Goal: Connect with others: Connect with others

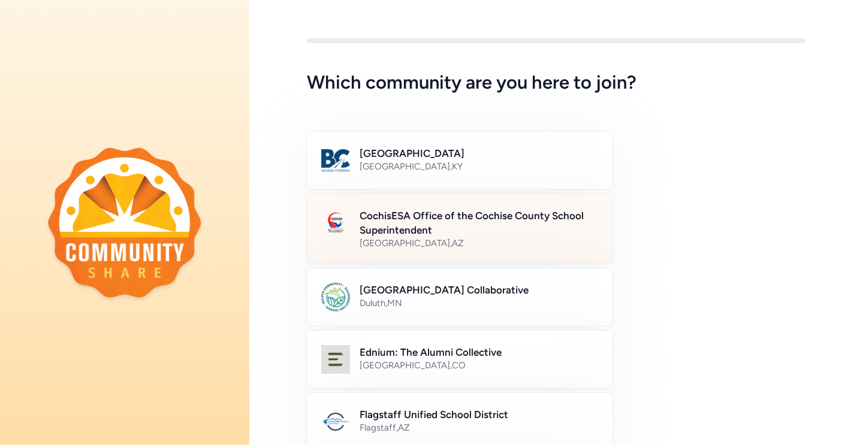
click at [517, 242] on div "[GEOGRAPHIC_DATA] , [GEOGRAPHIC_DATA]" at bounding box center [479, 243] width 239 height 12
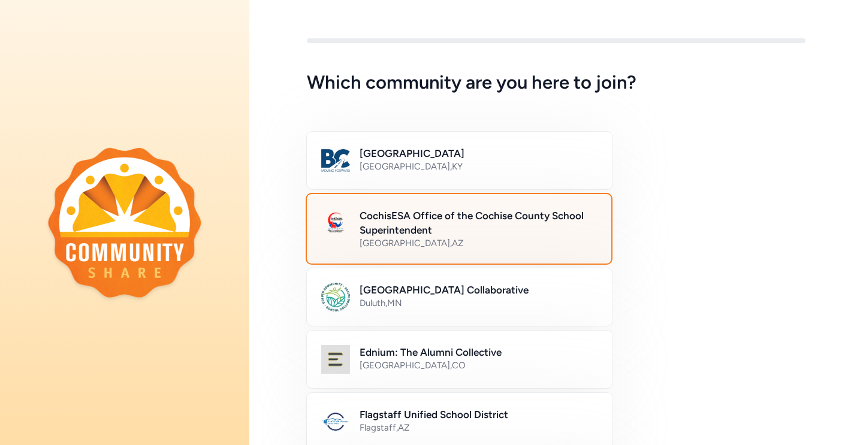
click at [475, 220] on h2 "CochisESA Office of the Cochise County School Superintendent" at bounding box center [478, 223] width 237 height 29
click at [393, 218] on h2 "CochisESA Office of the Cochise County School Superintendent" at bounding box center [478, 223] width 237 height 29
click at [674, 289] on div "[GEOGRAPHIC_DATA] Collaborative [GEOGRAPHIC_DATA] , [GEOGRAPHIC_DATA]" at bounding box center [556, 298] width 499 height 58
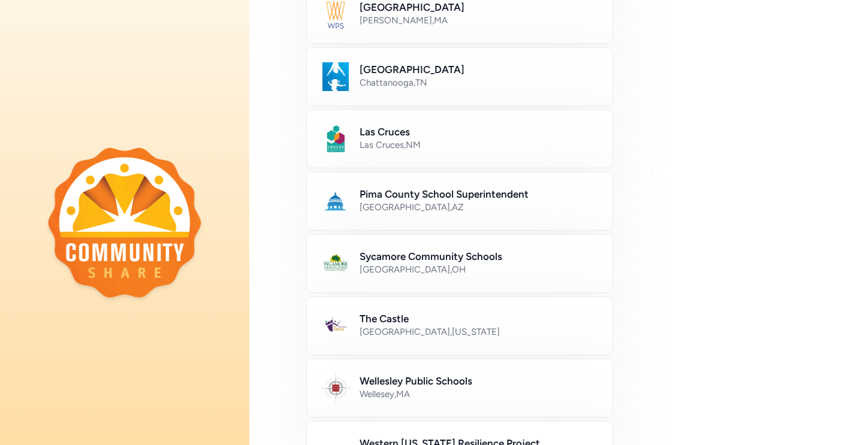
scroll to position [701, 0]
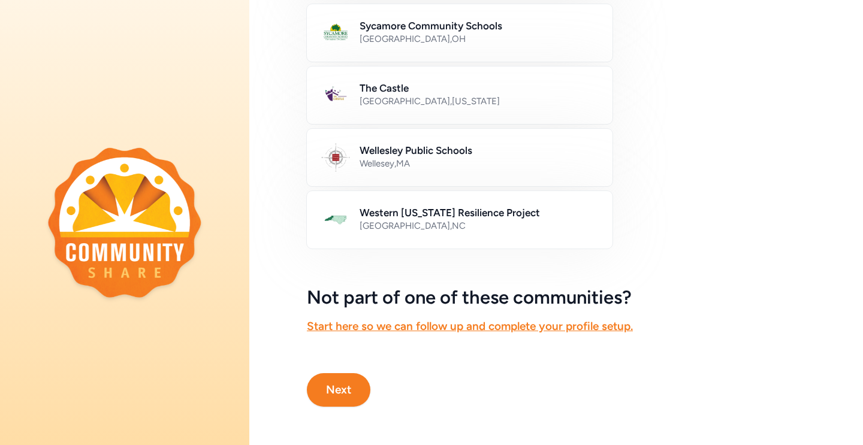
click at [342, 385] on button "Next" at bounding box center [339, 390] width 64 height 34
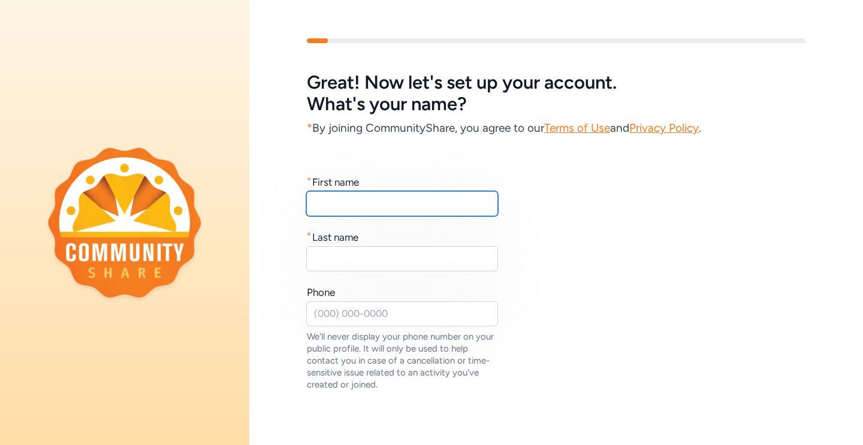
click at [435, 200] on input "text" at bounding box center [402, 203] width 192 height 25
type input "[PERSON_NAME]"
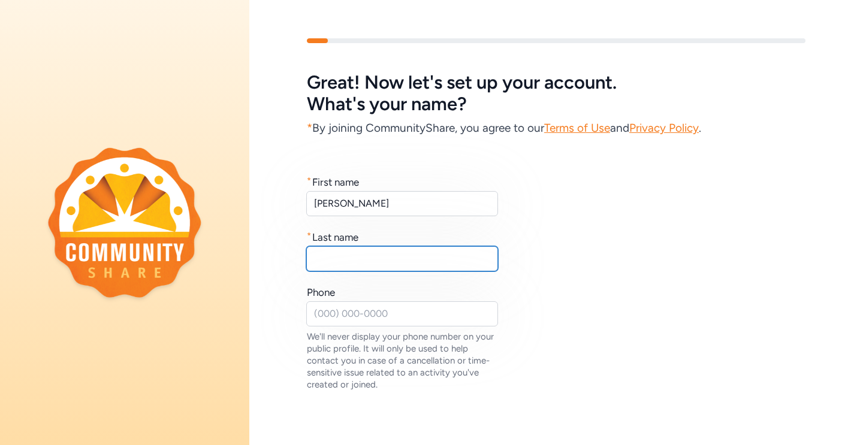
click at [412, 267] on input "text" at bounding box center [402, 258] width 192 height 25
type input "[PERSON_NAME]"
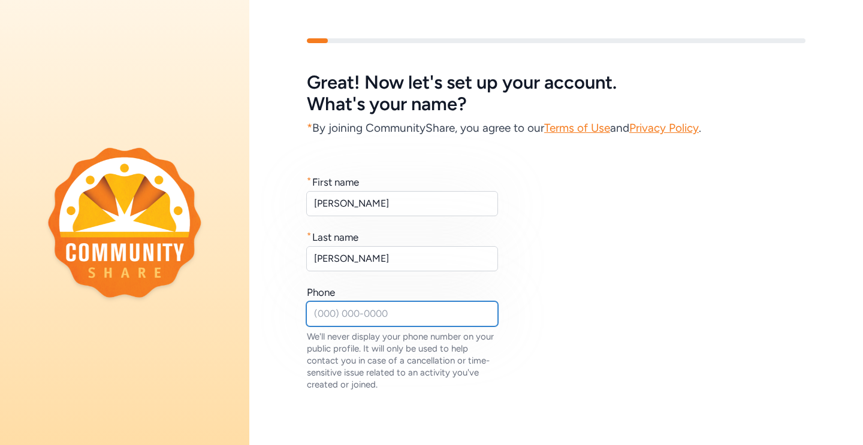
click at [390, 325] on input "text" at bounding box center [402, 313] width 192 height 25
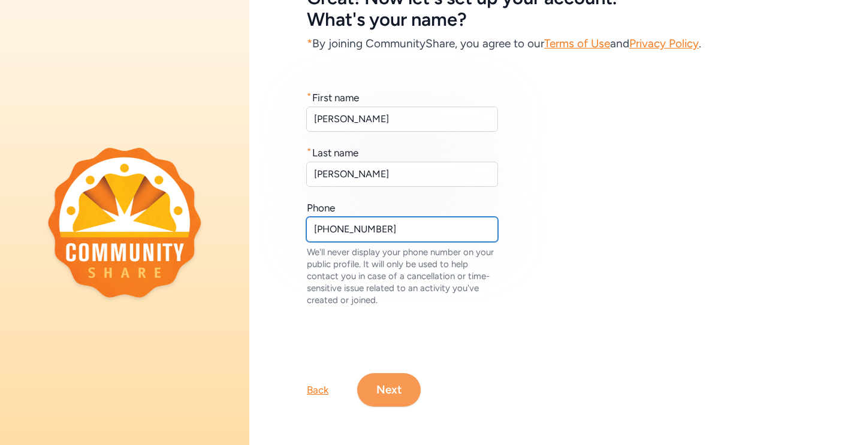
type input "[PHONE_NUMBER]"
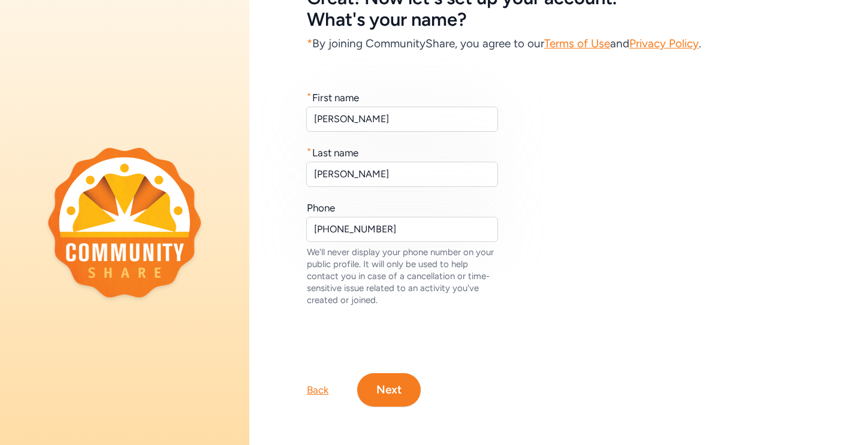
click at [403, 391] on button "Next" at bounding box center [389, 390] width 64 height 34
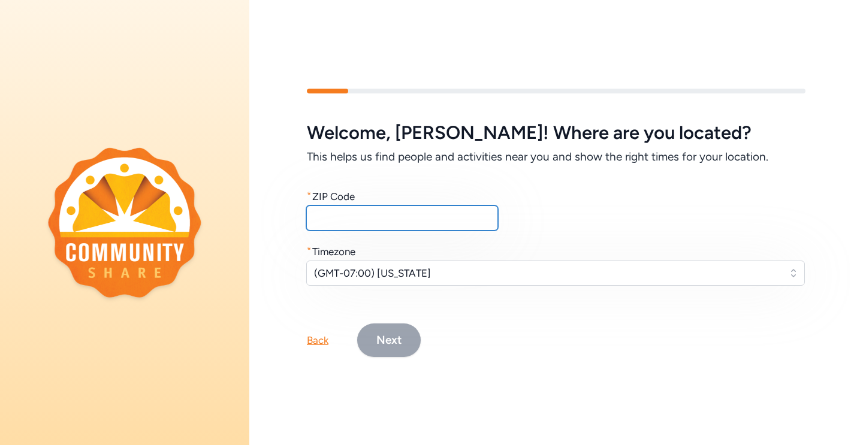
click at [412, 218] on input "text" at bounding box center [402, 218] width 192 height 25
type input "85617"
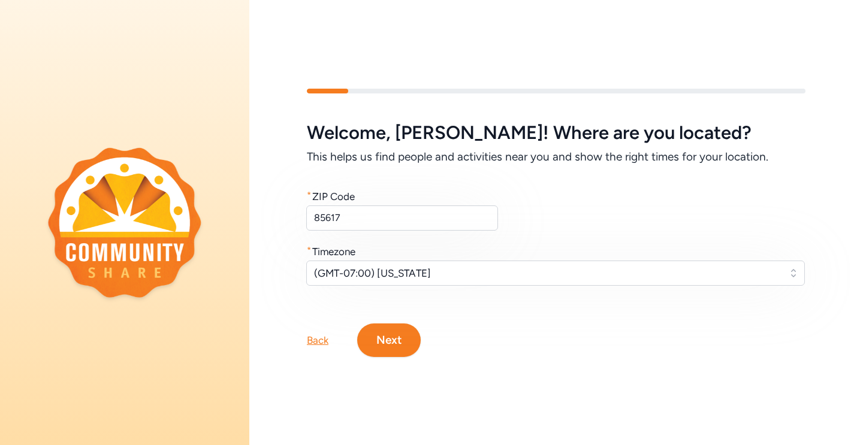
click at [397, 340] on button "Next" at bounding box center [389, 341] width 64 height 34
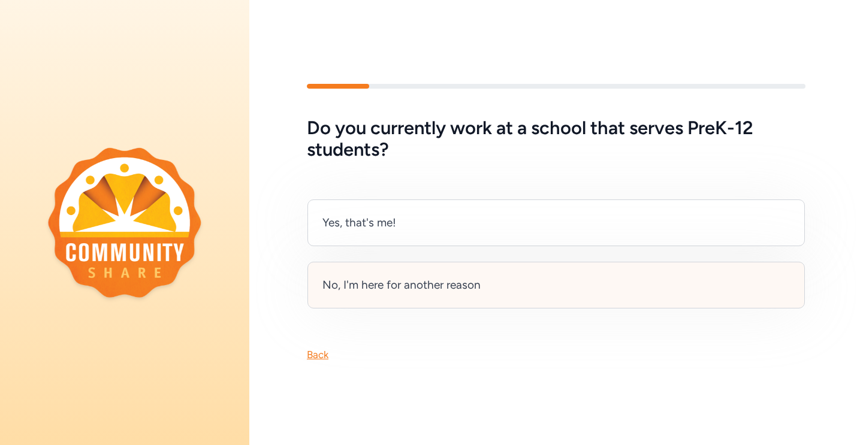
click at [444, 301] on div "No, I'm here for another reason" at bounding box center [555, 285] width 497 height 47
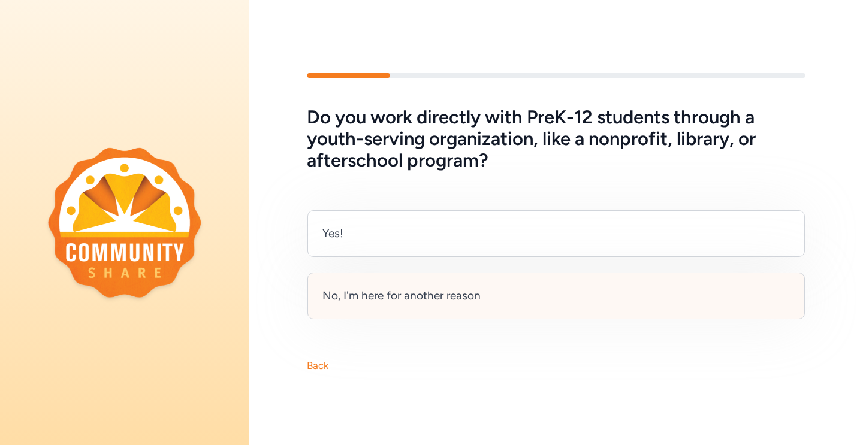
click at [493, 304] on div "No, I'm here for another reason" at bounding box center [555, 296] width 497 height 47
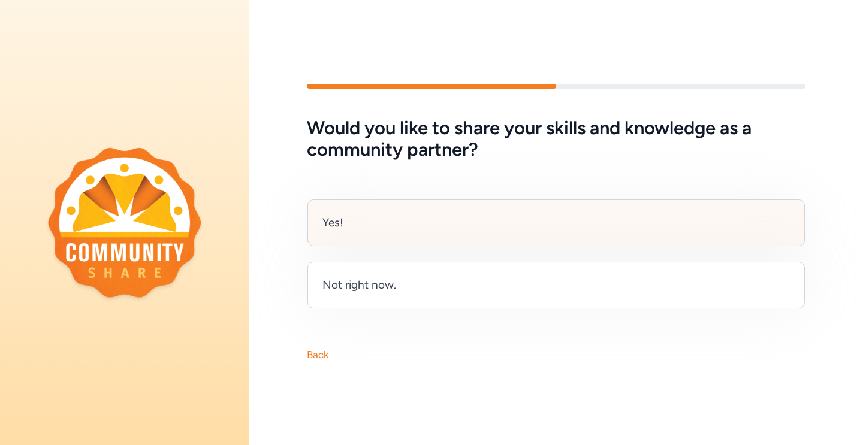
click at [533, 224] on div "Yes!" at bounding box center [555, 223] width 497 height 47
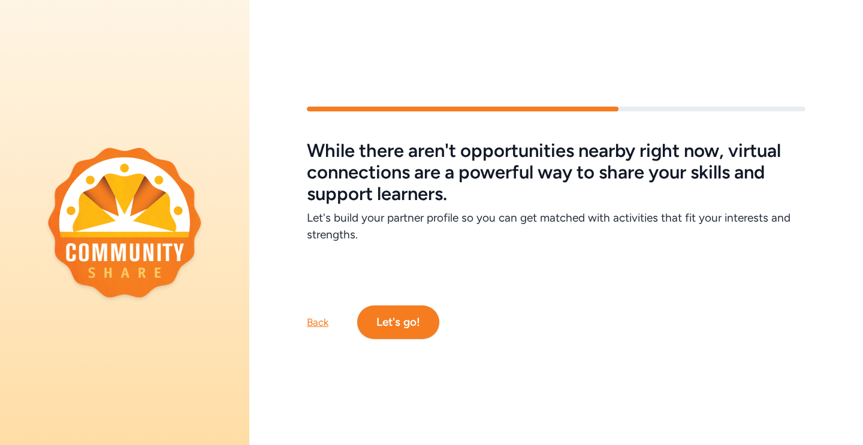
click at [429, 322] on button "Let's go!" at bounding box center [398, 323] width 82 height 34
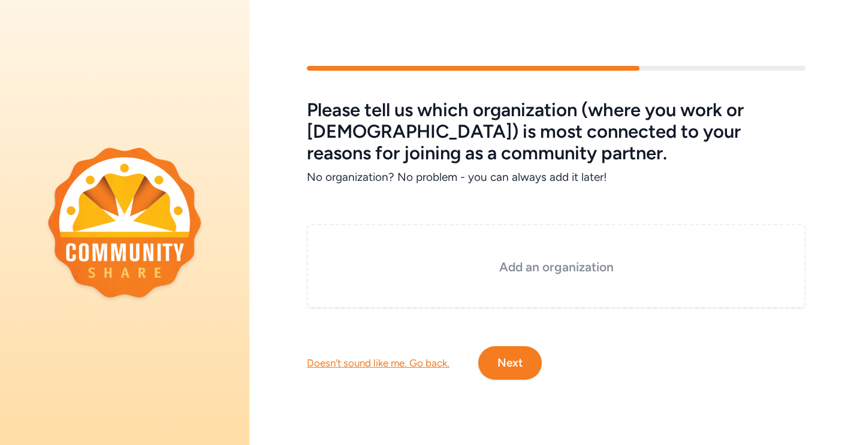
click at [523, 261] on h3 "Add an organization" at bounding box center [556, 267] width 439 height 17
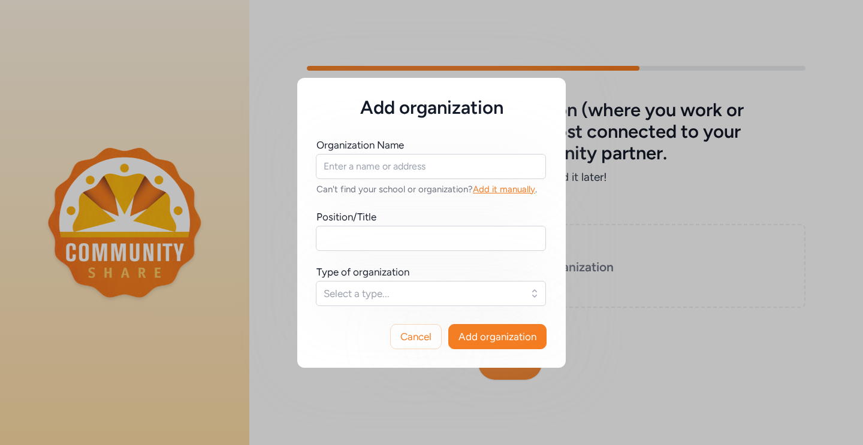
click at [405, 153] on div "Organization Name Can't find your school or organization? Add it manually ." at bounding box center [431, 167] width 230 height 58
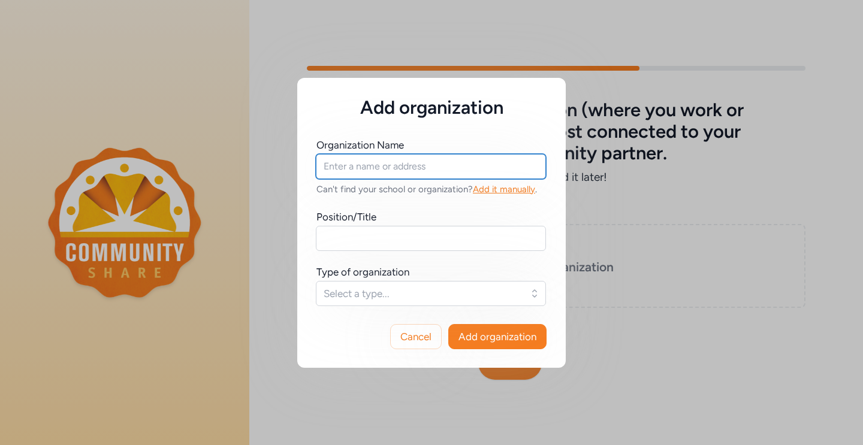
click at [405, 172] on input "text" at bounding box center [431, 166] width 230 height 25
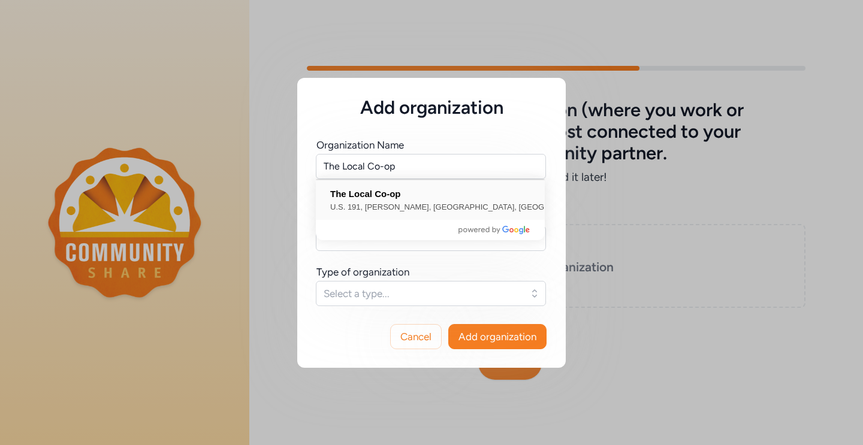
type input "The Local Co-op, U.S. 191, [PERSON_NAME], [GEOGRAPHIC_DATA], [GEOGRAPHIC_DATA]"
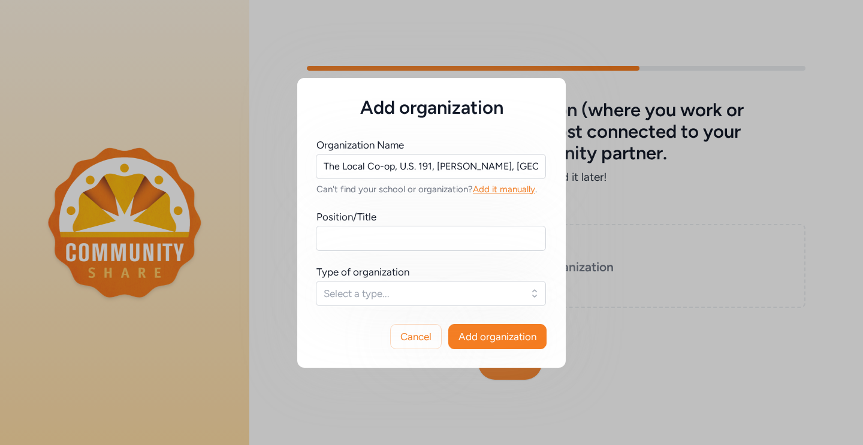
click at [364, 252] on div "Organization Name The Local Co-op, U.S. 191, [PERSON_NAME], [GEOGRAPHIC_DATA], …" at bounding box center [431, 222] width 230 height 168
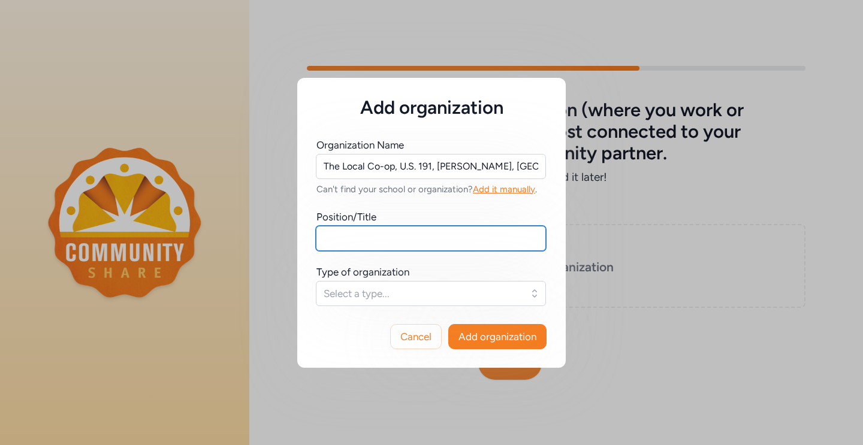
click at [375, 243] on input "text" at bounding box center [431, 238] width 230 height 25
type input "CEO"
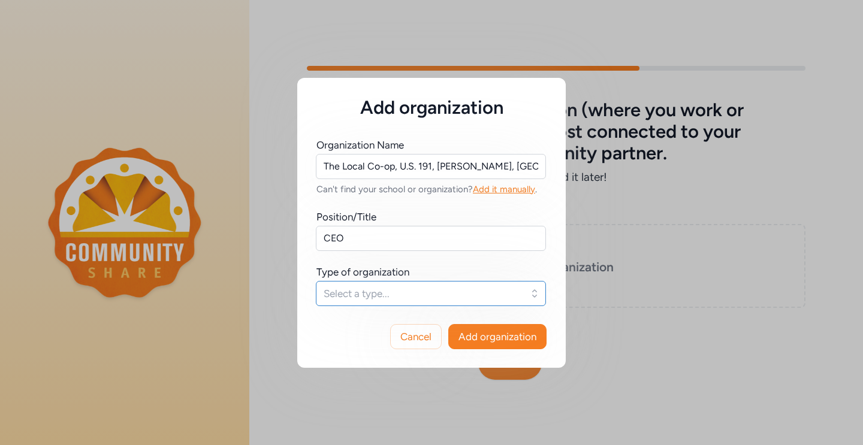
click at [357, 292] on span "Select a type..." at bounding box center [423, 294] width 198 height 14
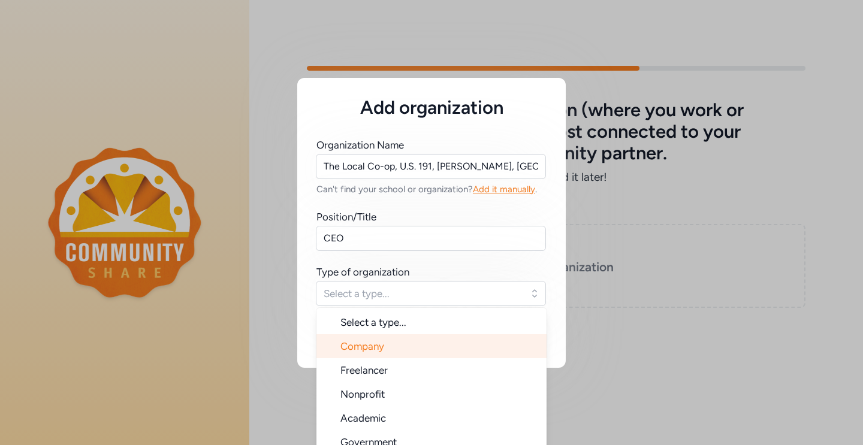
click at [408, 352] on li "Company" at bounding box center [431, 346] width 230 height 24
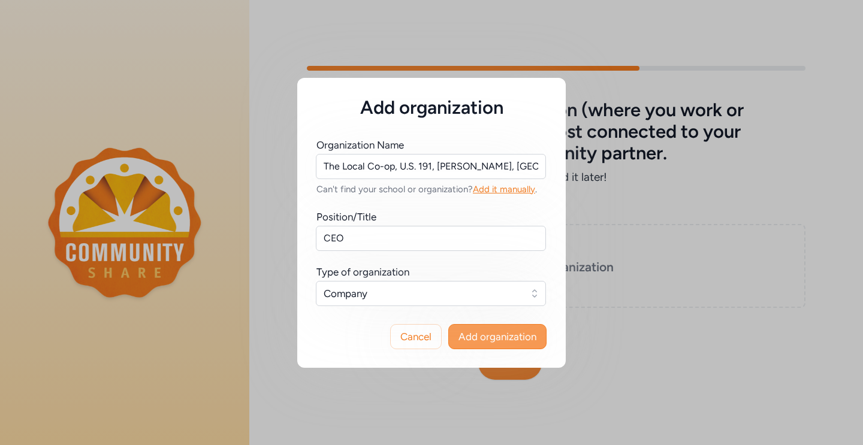
click at [503, 333] on span "Add organization" at bounding box center [498, 337] width 78 height 14
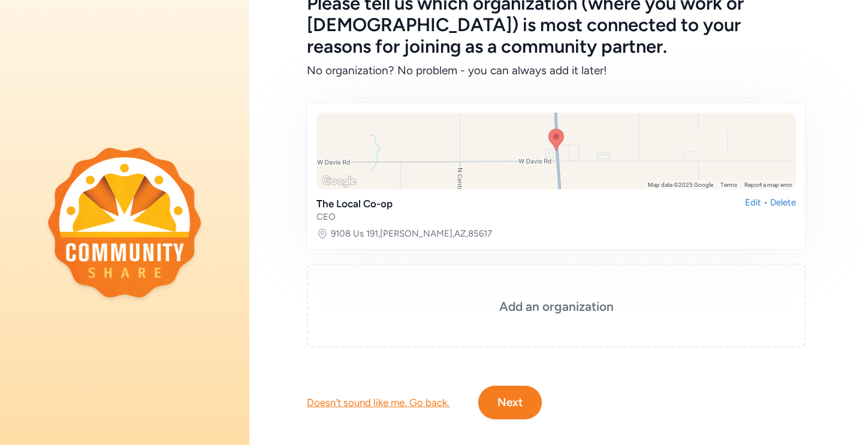
scroll to position [91, 0]
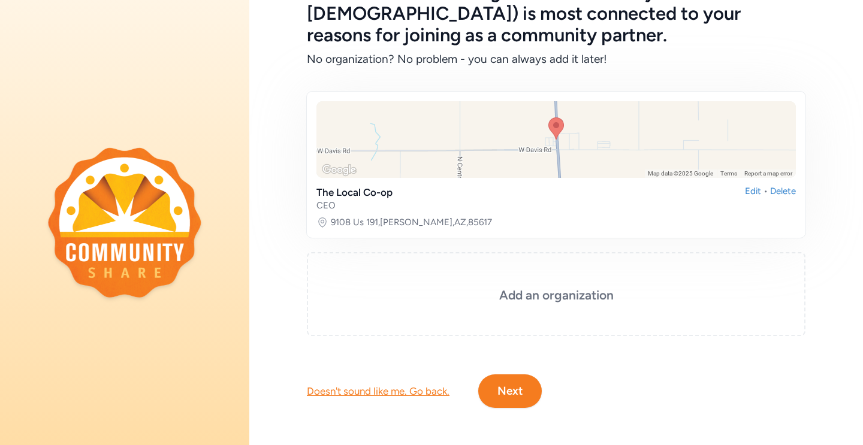
click at [508, 382] on button "Next" at bounding box center [510, 392] width 64 height 34
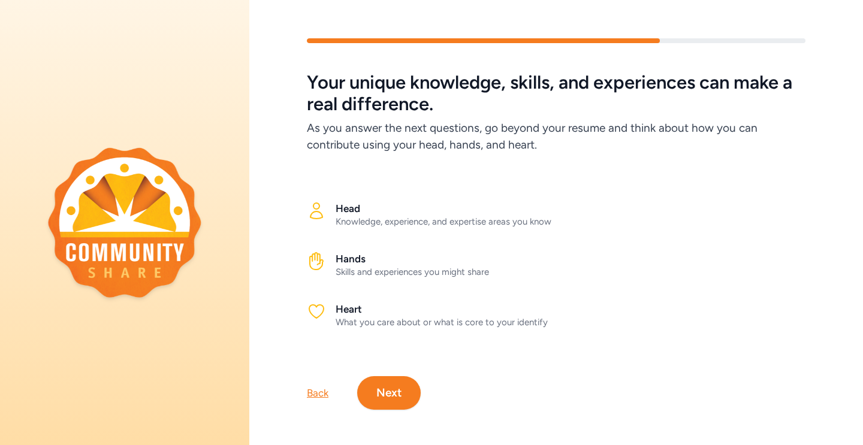
click at [376, 391] on button "Next" at bounding box center [389, 393] width 64 height 34
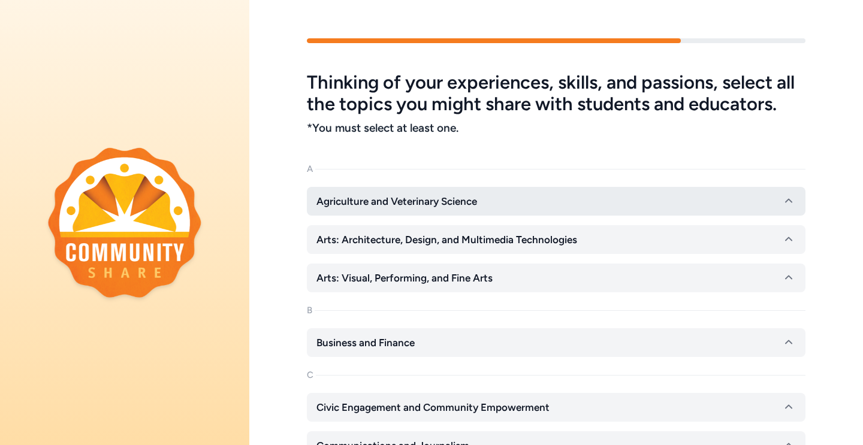
click at [502, 203] on button "Agriculture and Veterinary Science" at bounding box center [556, 201] width 499 height 29
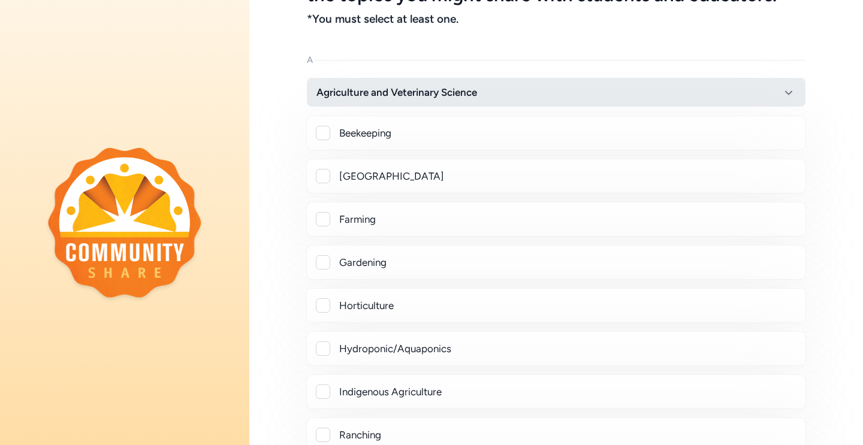
scroll to position [108, 0]
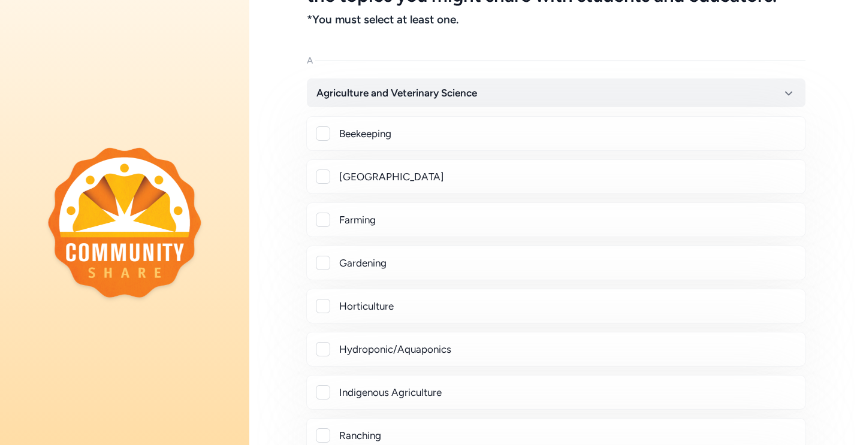
click at [325, 223] on div at bounding box center [323, 220] width 14 height 14
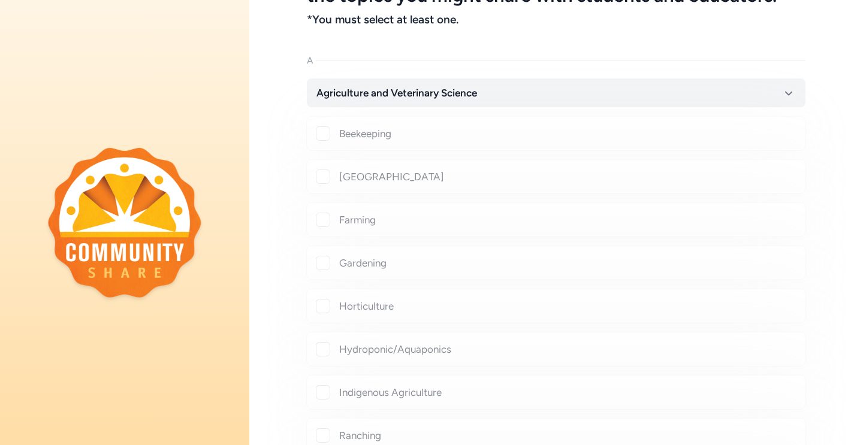
checkbox input "true"
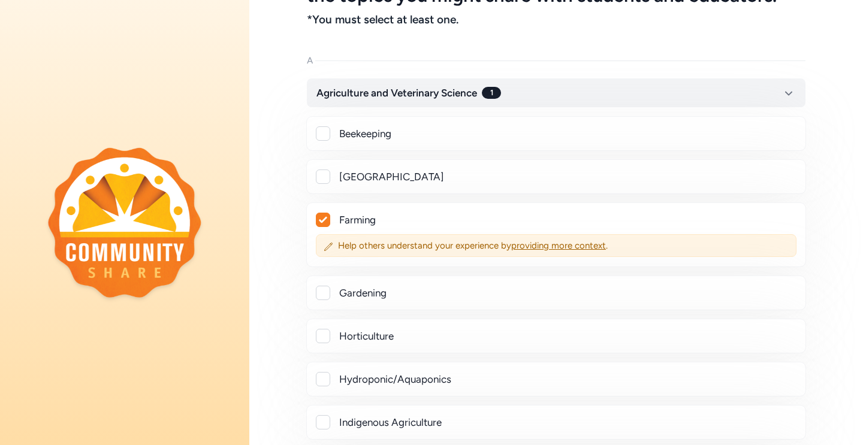
click at [321, 179] on div at bounding box center [323, 177] width 14 height 14
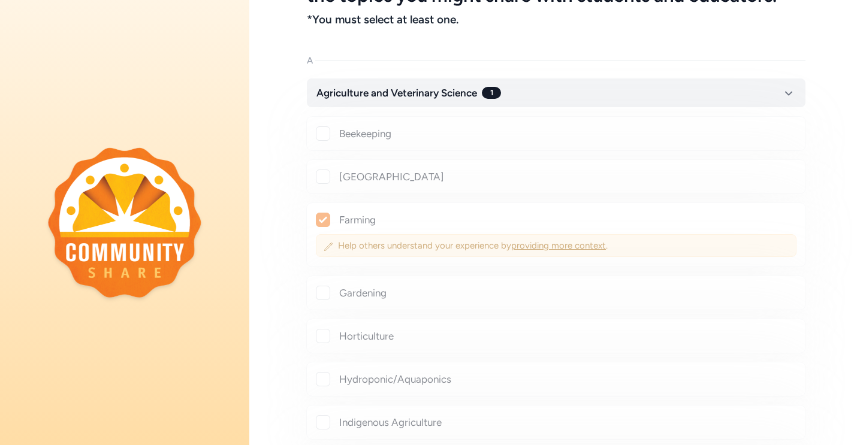
checkbox input "true"
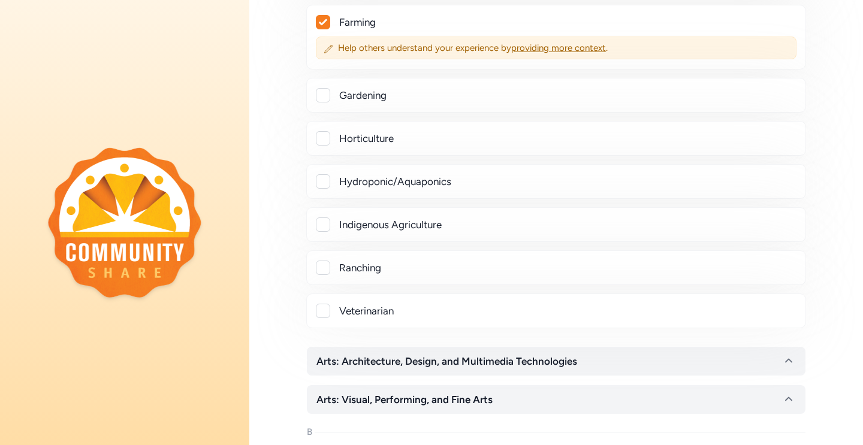
scroll to position [337, 0]
click at [324, 99] on div at bounding box center [323, 94] width 14 height 14
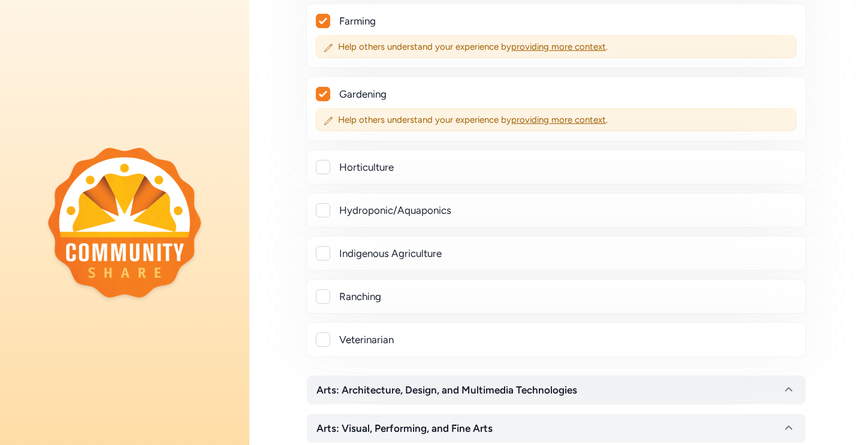
click at [324, 97] on icon at bounding box center [323, 94] width 8 height 7
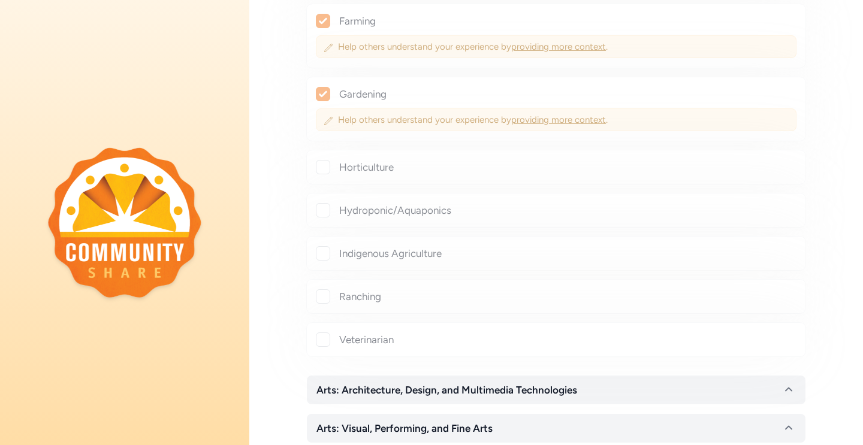
checkbox input "false"
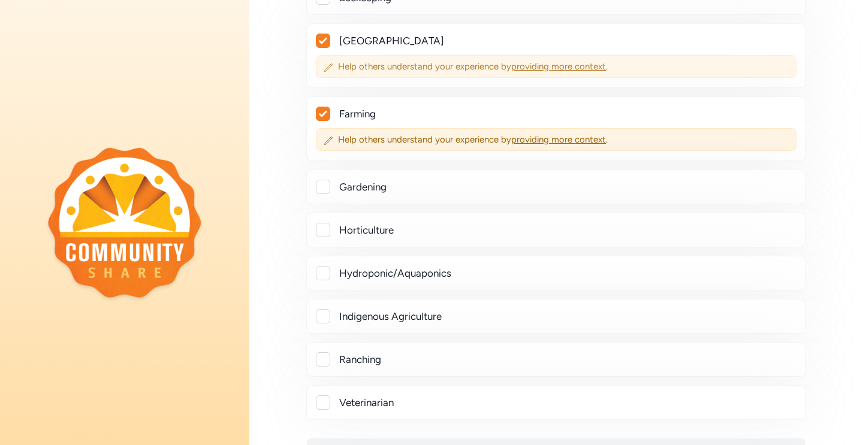
scroll to position [246, 0]
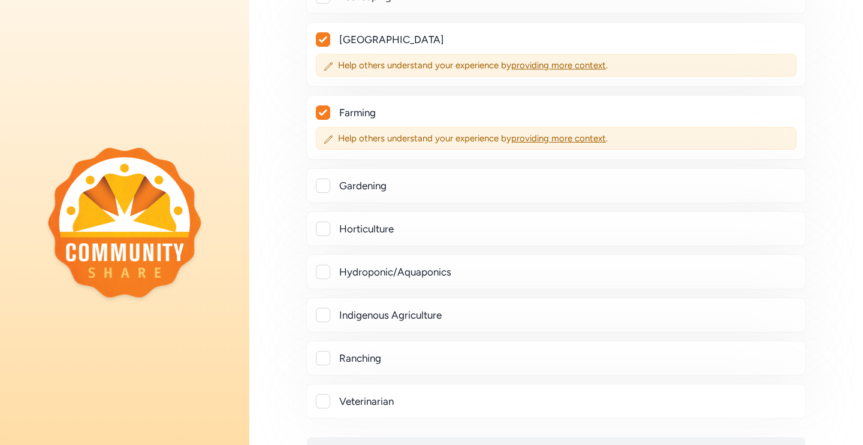
click at [324, 42] on icon at bounding box center [323, 39] width 8 height 7
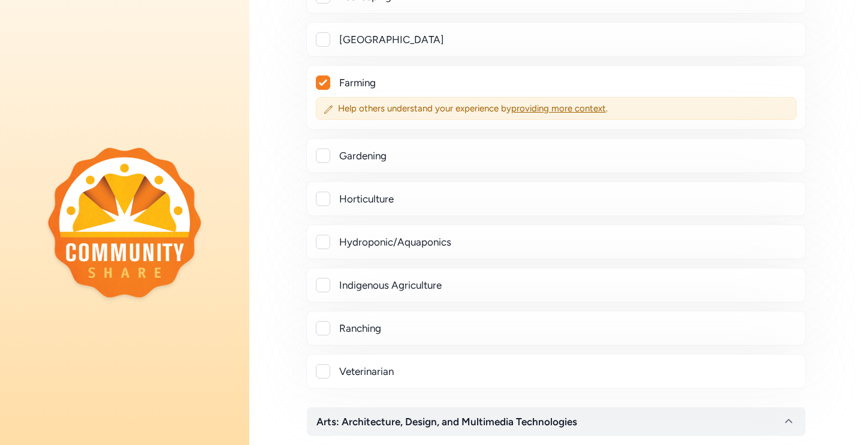
click at [324, 42] on div at bounding box center [323, 39] width 14 height 14
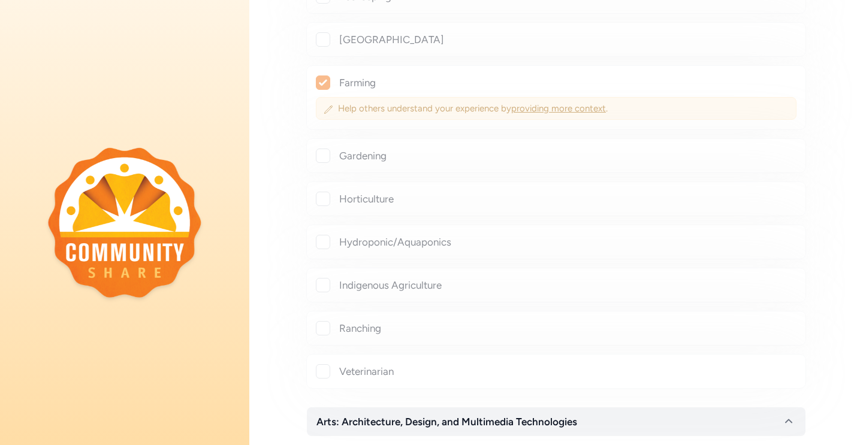
checkbox input "true"
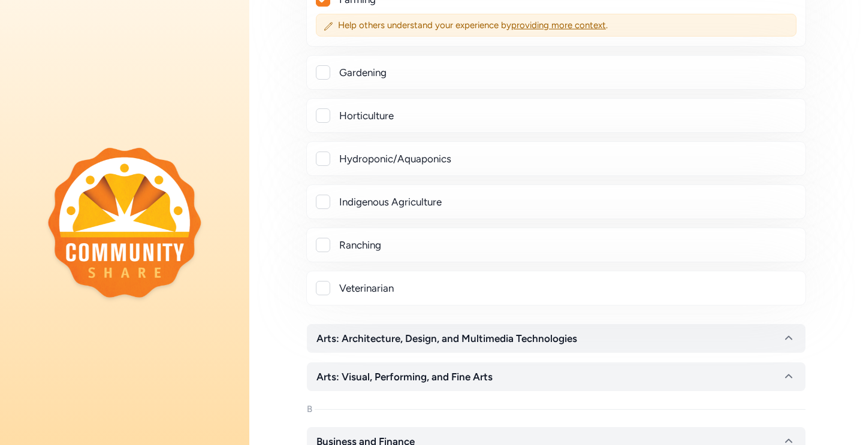
scroll to position [366, 0]
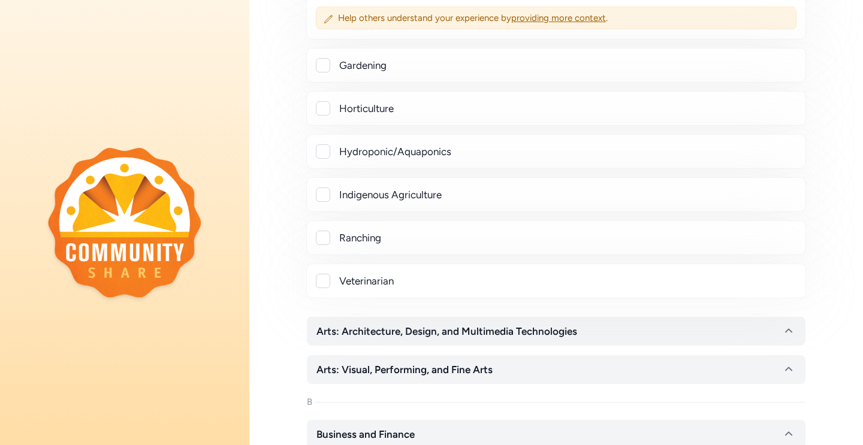
click at [324, 64] on div at bounding box center [323, 65] width 14 height 14
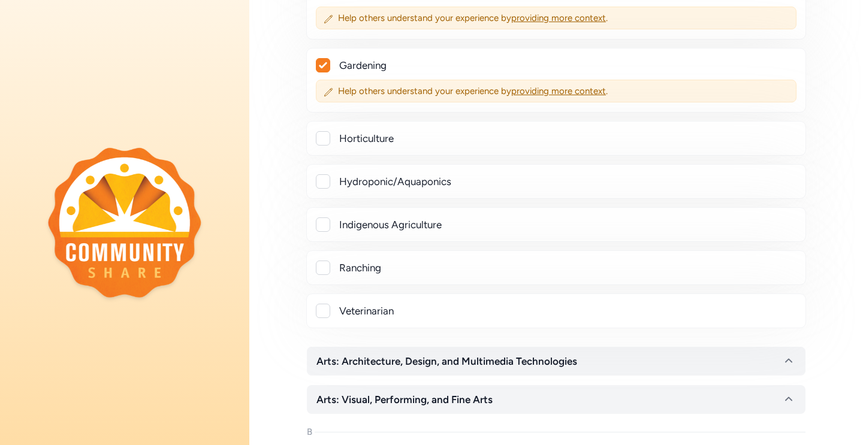
click at [324, 64] on icon at bounding box center [323, 65] width 8 height 6
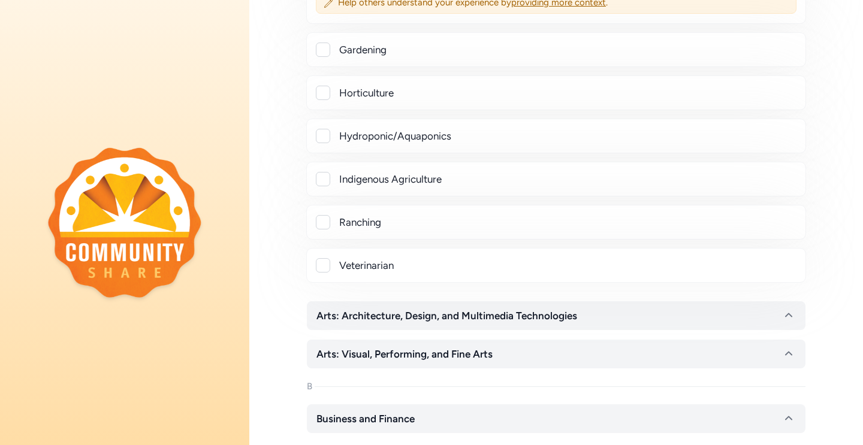
scroll to position [381, 0]
click at [325, 47] on div at bounding box center [323, 51] width 14 height 14
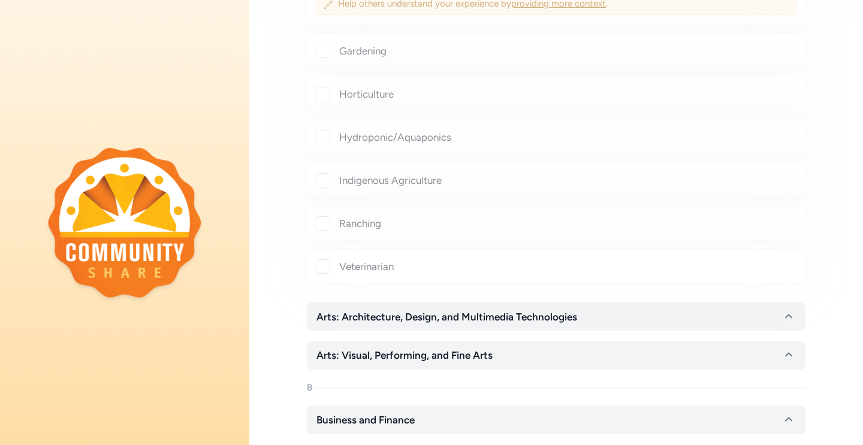
checkbox input "true"
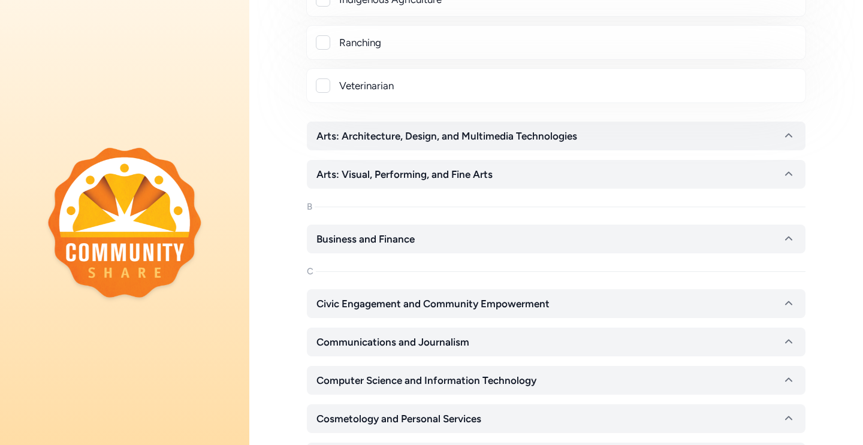
scroll to position [610, 0]
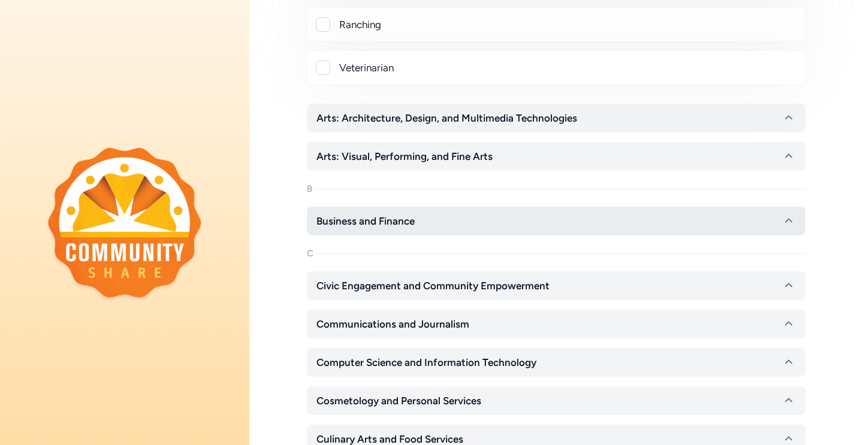
click at [376, 223] on span "Business and Finance" at bounding box center [365, 221] width 98 height 14
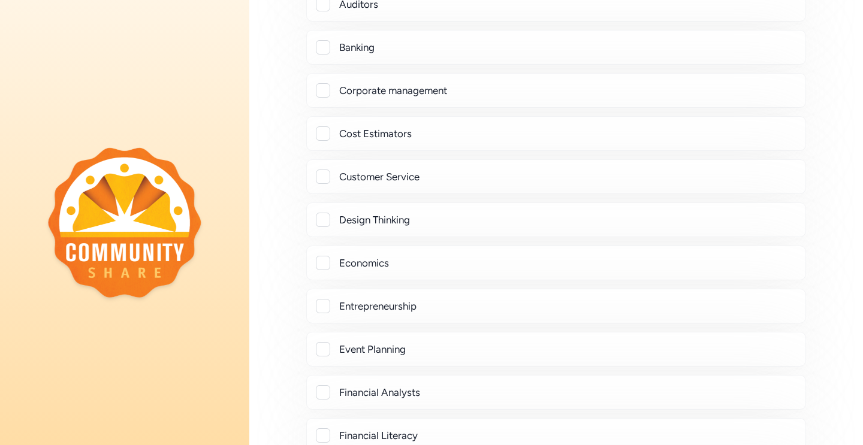
scroll to position [955, 0]
click at [318, 269] on div "Economics" at bounding box center [556, 261] width 500 height 35
click at [322, 260] on div at bounding box center [323, 261] width 14 height 14
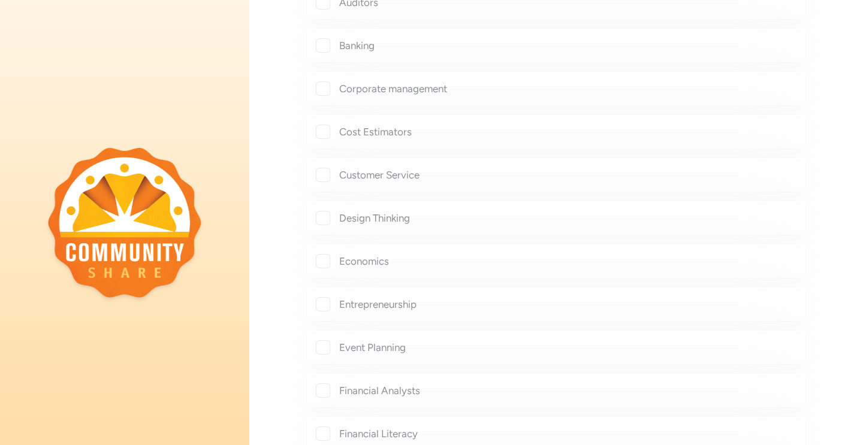
checkbox input "true"
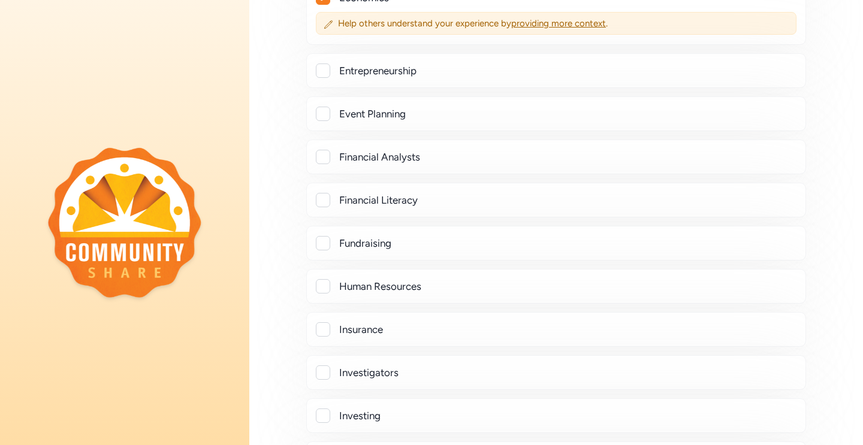
scroll to position [1222, 0]
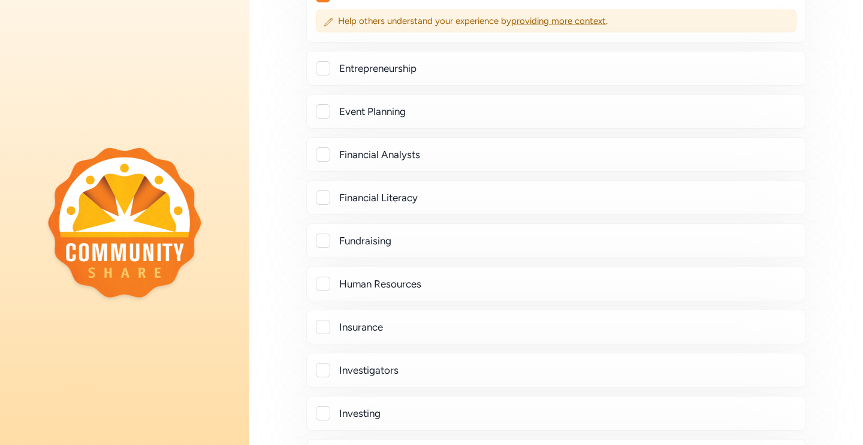
click at [334, 85] on div "Entrepreneurship" at bounding box center [556, 68] width 500 height 35
click at [325, 76] on div "Entrepreneurship" at bounding box center [556, 68] width 500 height 35
click at [323, 74] on div at bounding box center [323, 68] width 14 height 14
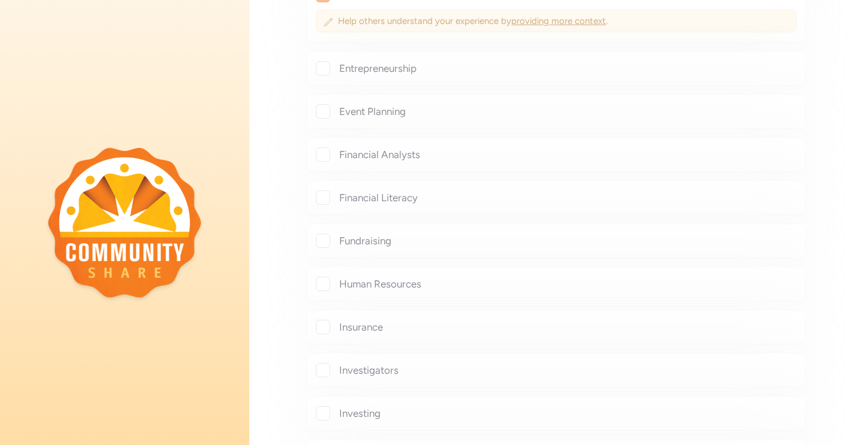
checkbox input "true"
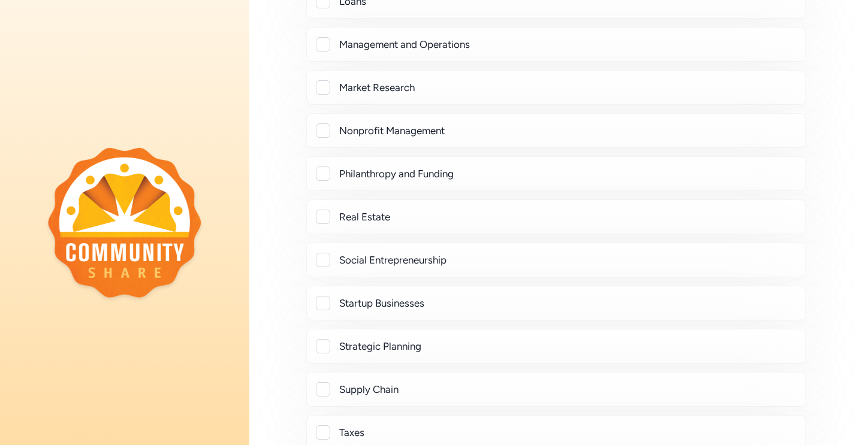
scroll to position [1706, 0]
click at [320, 263] on div at bounding box center [323, 261] width 14 height 14
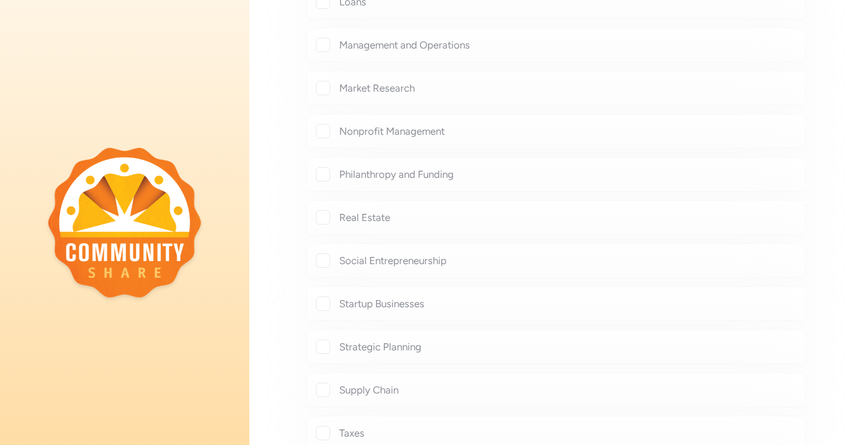
checkbox input "true"
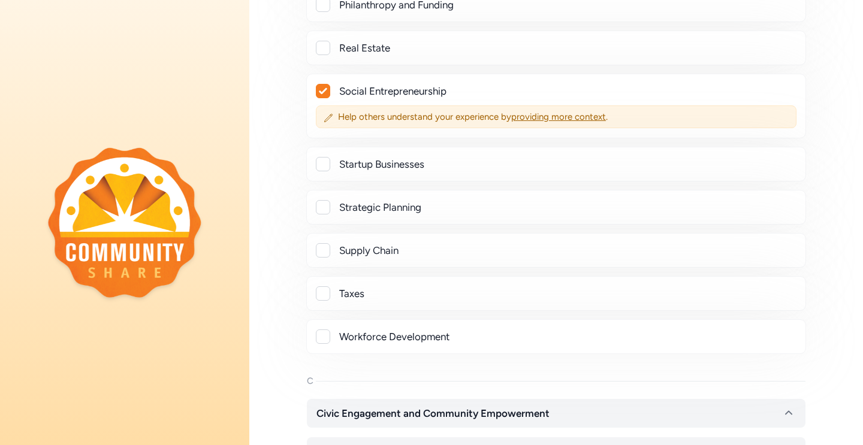
scroll to position [1877, 0]
click at [331, 249] on div "Supply Chain" at bounding box center [556, 250] width 480 height 14
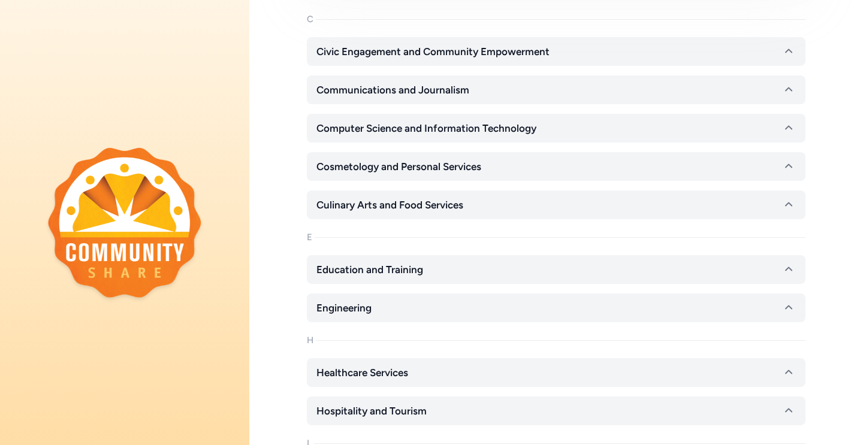
scroll to position [2237, 0]
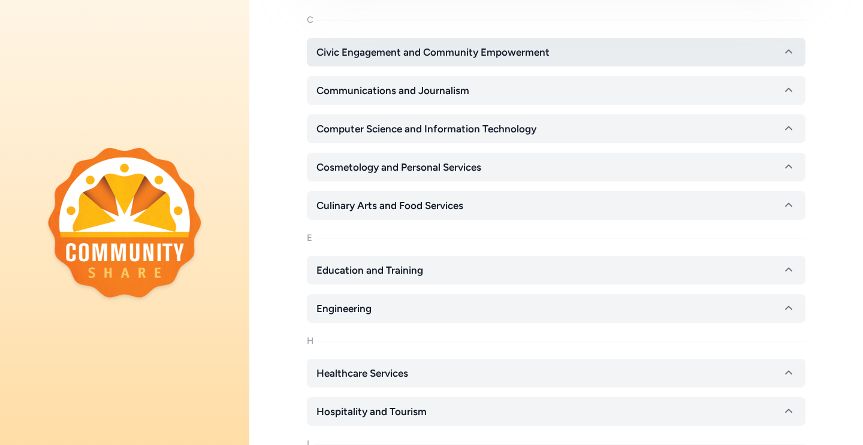
click at [466, 44] on button "Civic Engagement and Community Empowerment" at bounding box center [556, 52] width 499 height 29
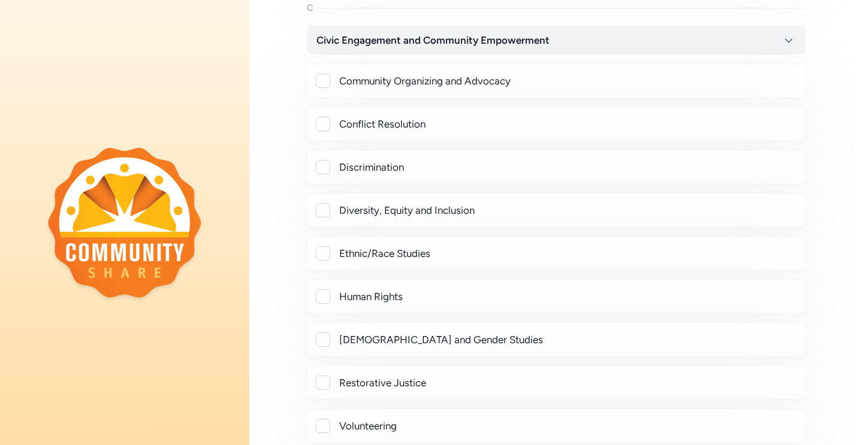
scroll to position [2270, 0]
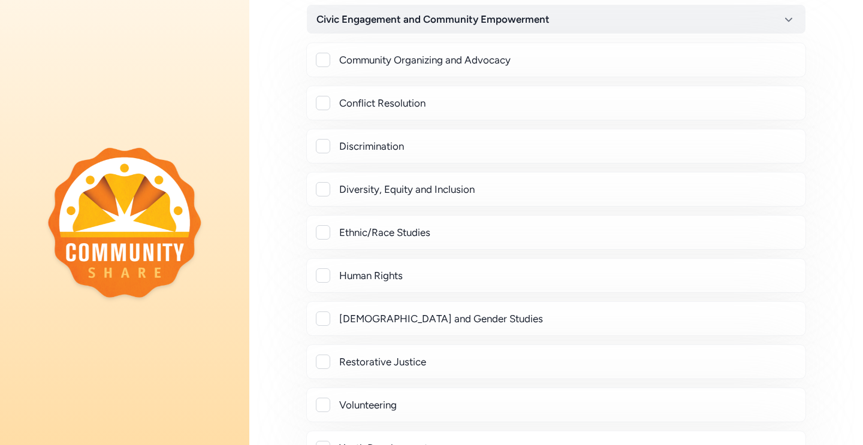
click at [322, 61] on div at bounding box center [323, 60] width 14 height 14
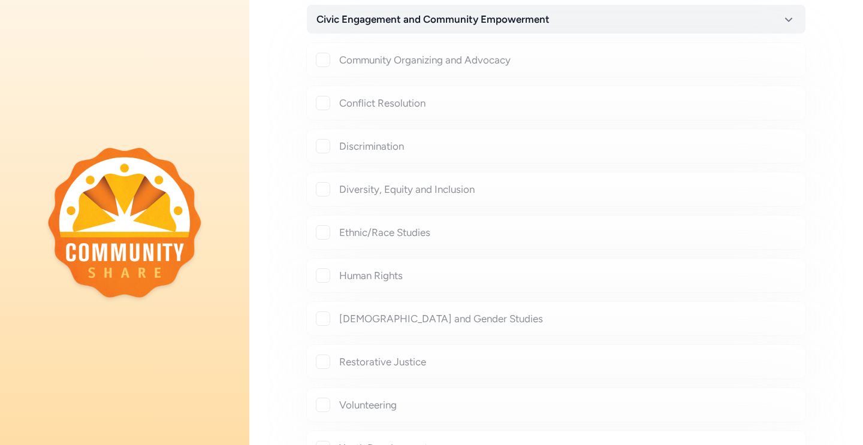
checkbox input "true"
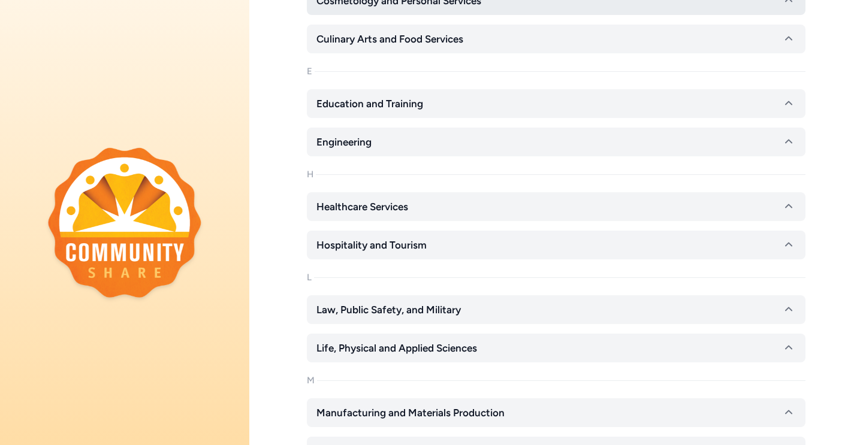
scroll to position [2893, 0]
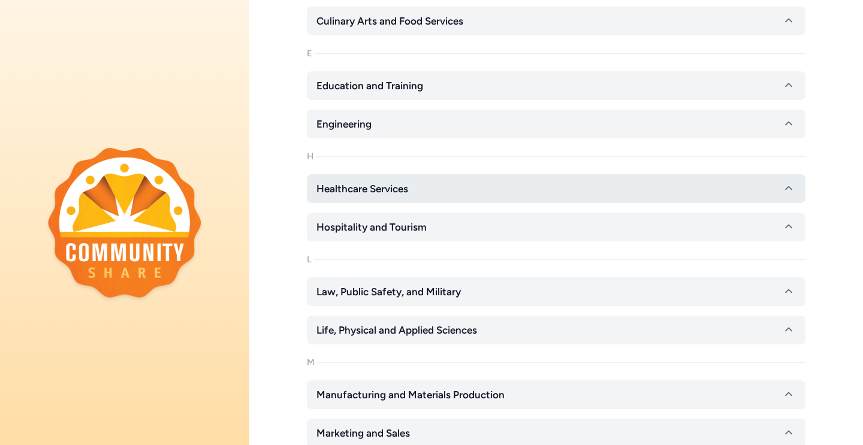
click at [381, 188] on span "Healthcare Services" at bounding box center [362, 189] width 92 height 14
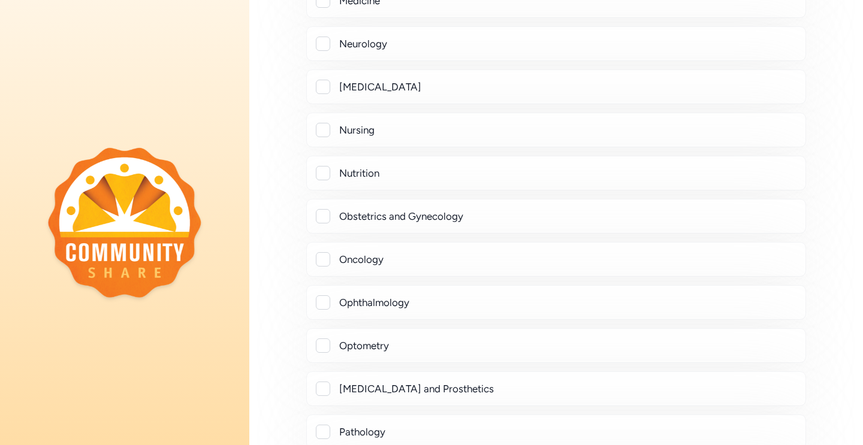
scroll to position [3776, 0]
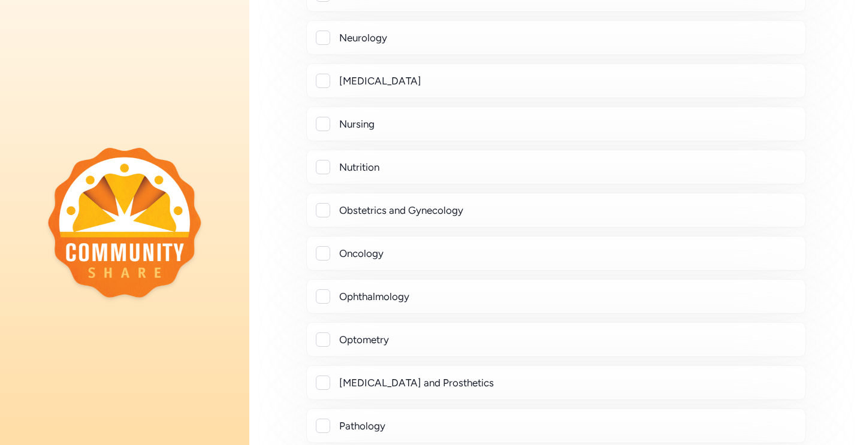
click at [322, 170] on div at bounding box center [323, 167] width 14 height 14
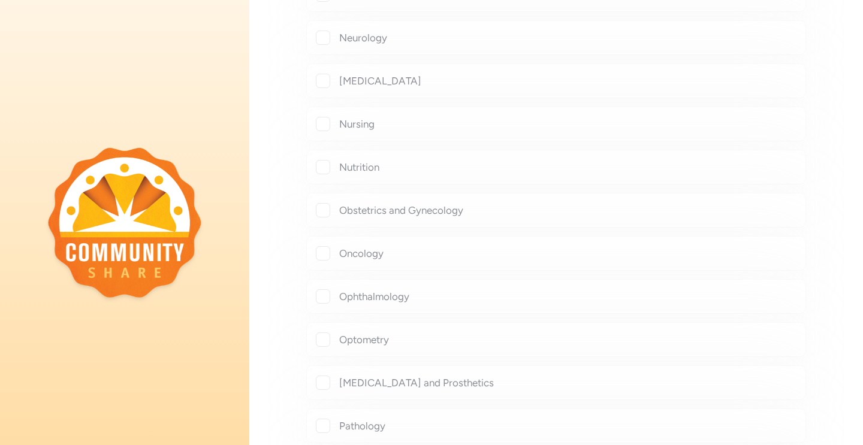
checkbox input "true"
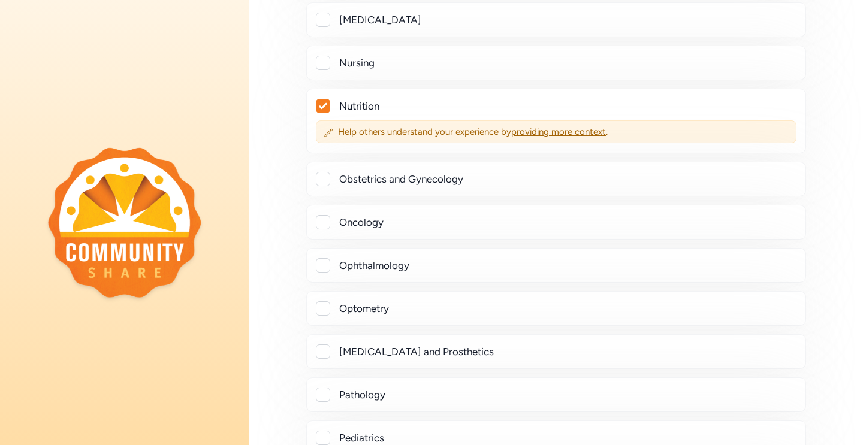
scroll to position [3826, 0]
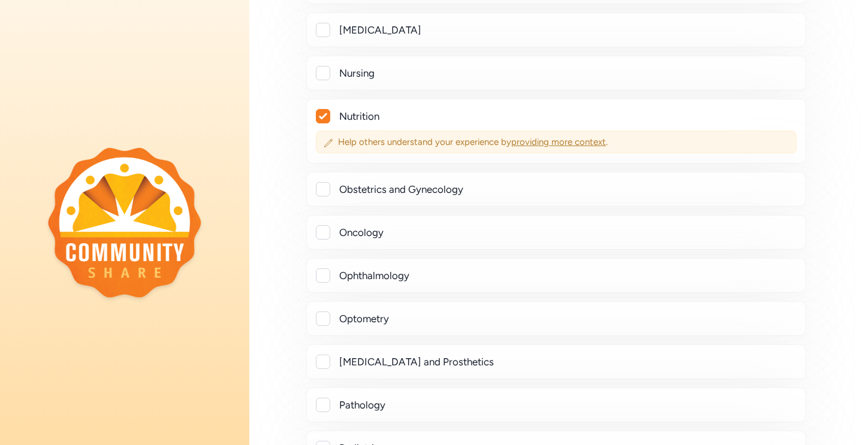
click at [570, 139] on span "providing more context" at bounding box center [558, 142] width 95 height 11
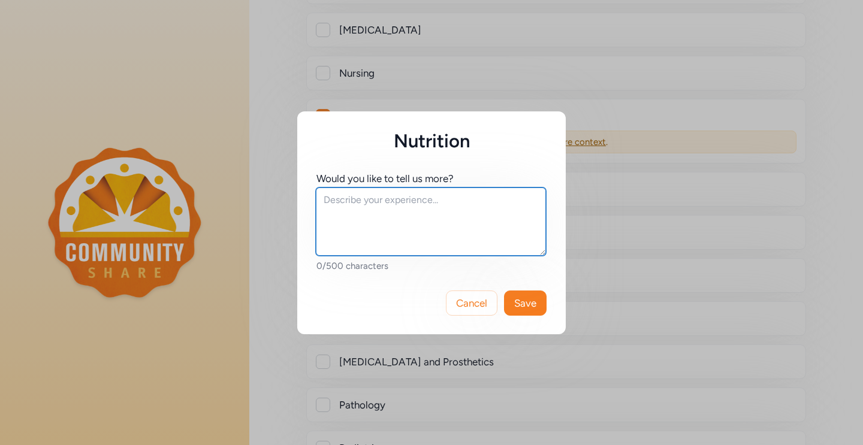
click at [444, 215] on textarea at bounding box center [431, 222] width 230 height 68
type textarea "P"
type textarea "Food as Medicine / Produce Prescriptions"
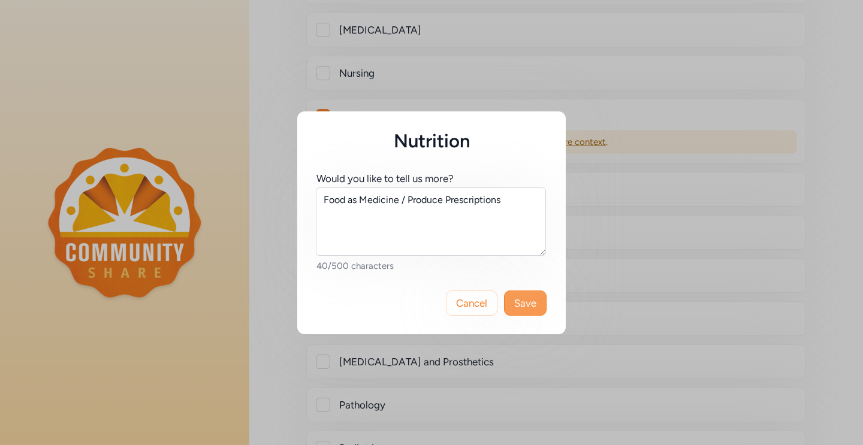
click at [514, 313] on button "Save" at bounding box center [525, 303] width 43 height 25
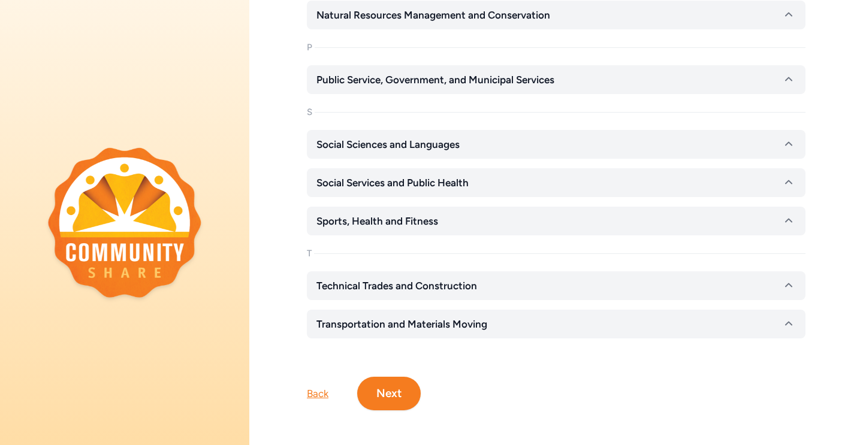
scroll to position [4966, 0]
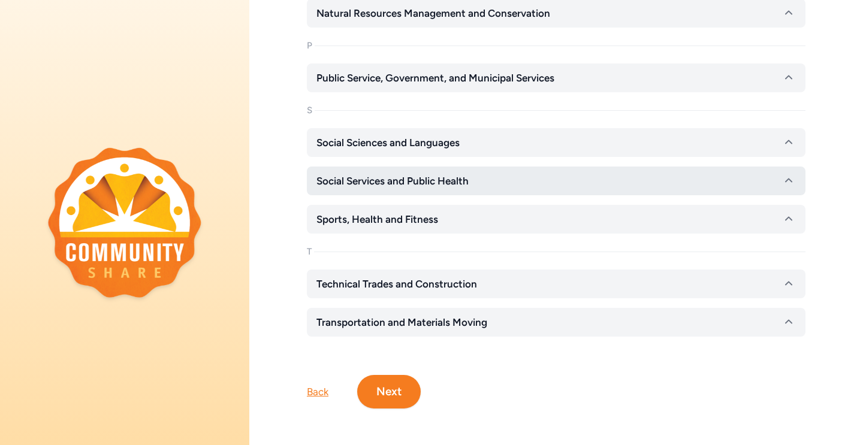
click at [494, 182] on button "Social Services and Public Health" at bounding box center [556, 181] width 499 height 29
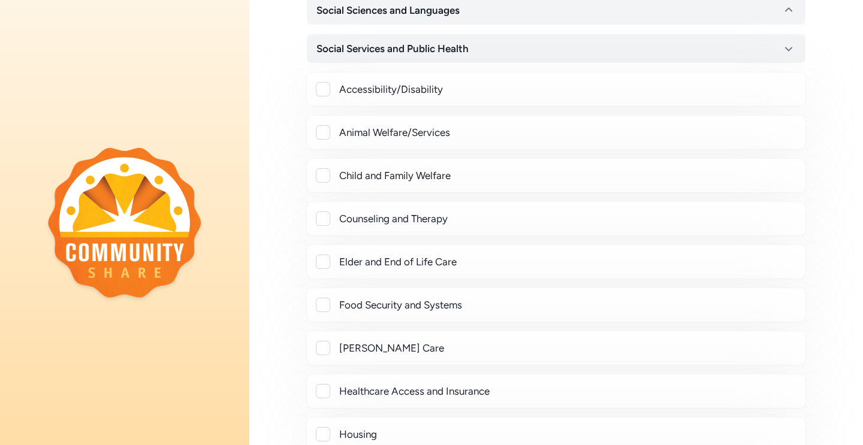
scroll to position [5102, 0]
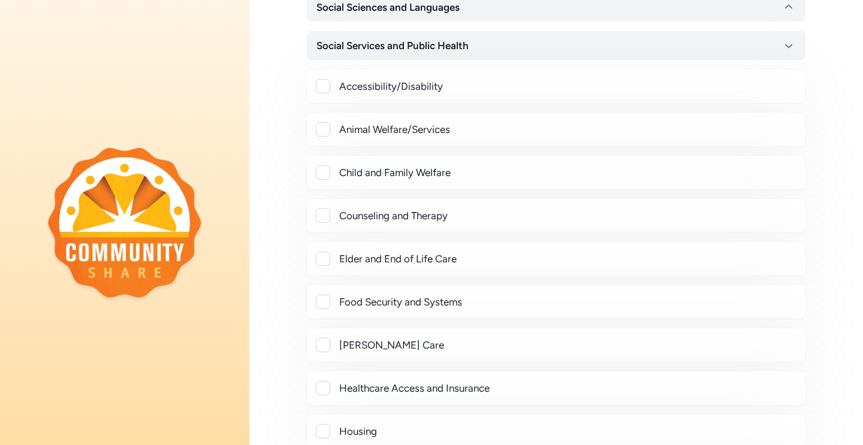
click at [327, 304] on div at bounding box center [323, 302] width 14 height 14
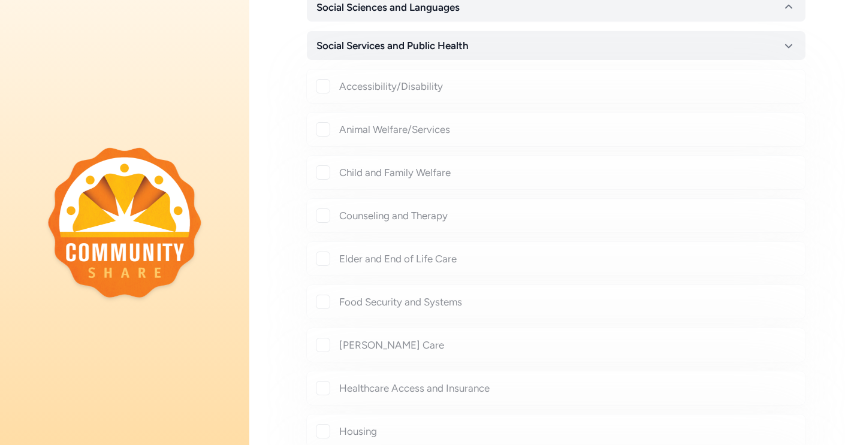
checkbox input "true"
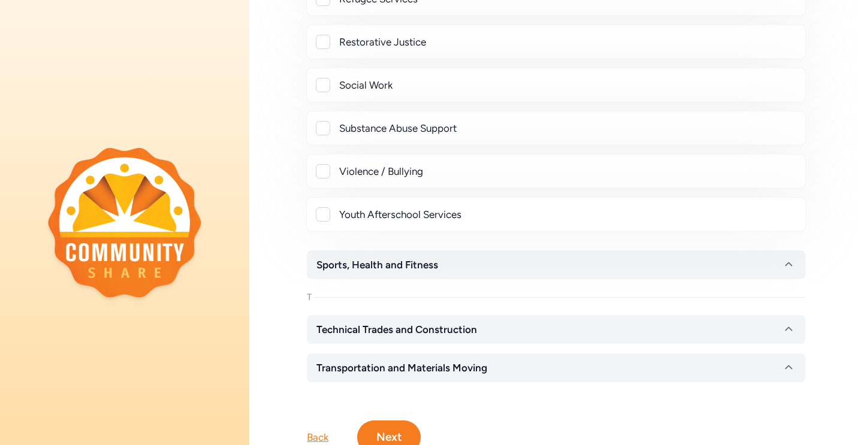
scroll to position [5785, 0]
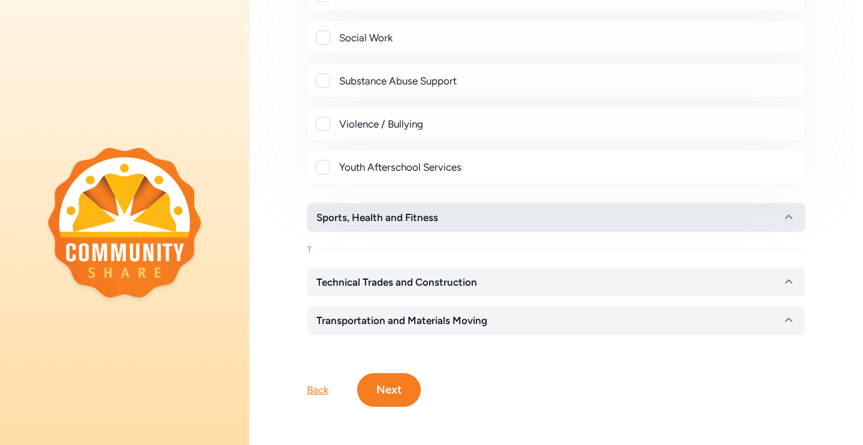
click at [370, 223] on span "Sports, Health and Fitness" at bounding box center [377, 217] width 122 height 14
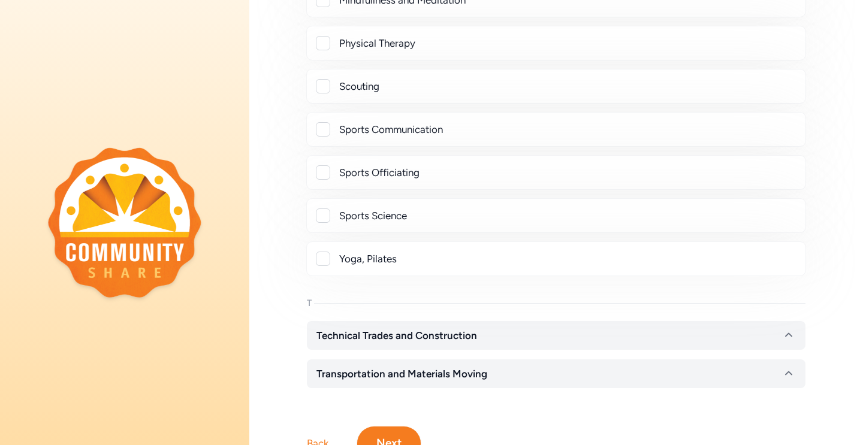
scroll to position [6332, 0]
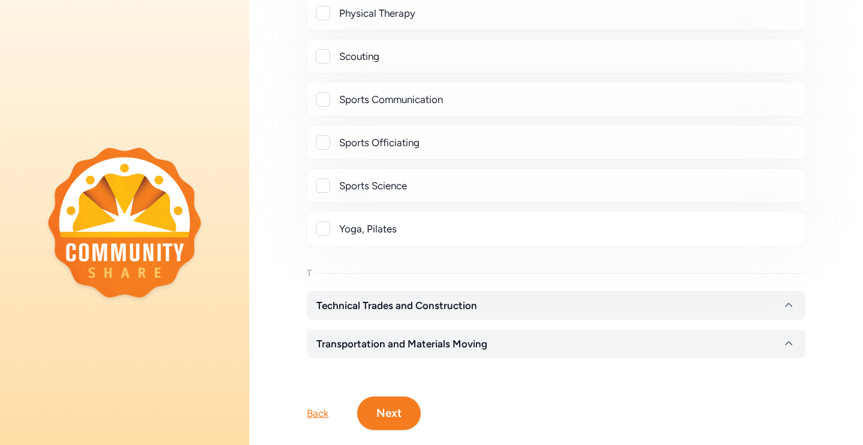
click at [399, 405] on button "Next" at bounding box center [389, 414] width 64 height 34
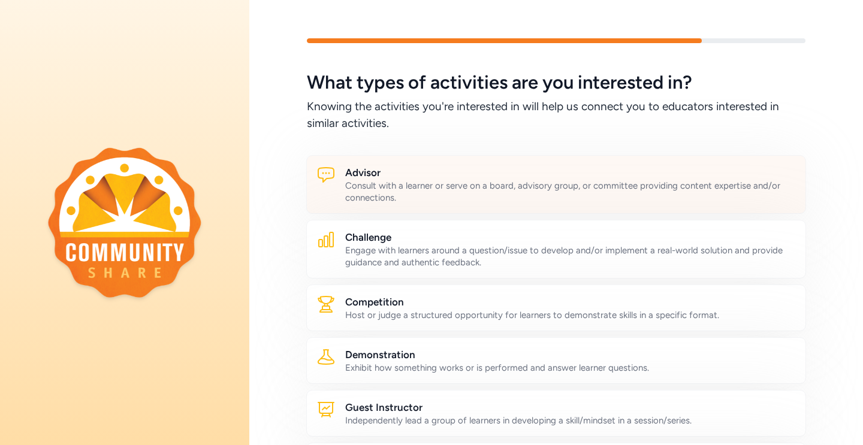
click at [471, 203] on div "Consult with a learner or serve on a board, advisory group, or committee provid…" at bounding box center [570, 192] width 451 height 24
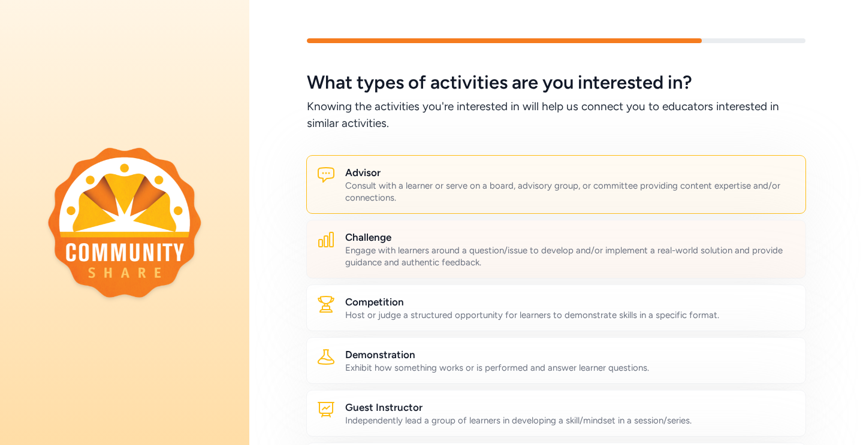
click at [453, 248] on div "Engage with learners around a question/issue to develop and/or implement a real…" at bounding box center [570, 257] width 451 height 24
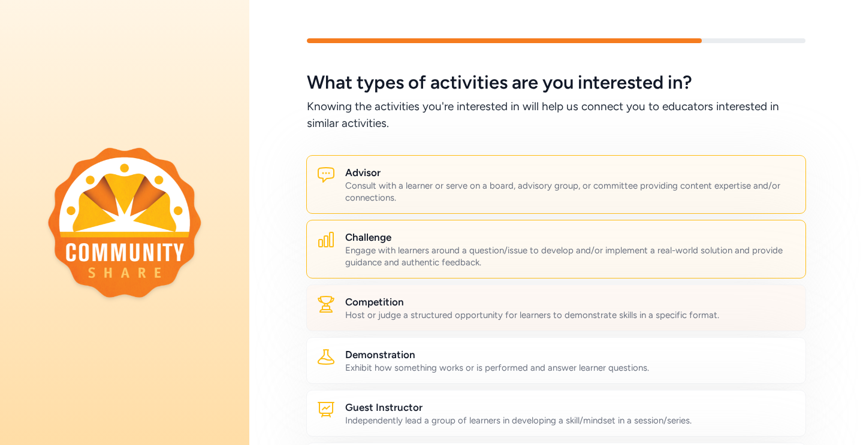
click at [447, 324] on div "Competition Host or judge a structured opportunity for learners to demonstrate …" at bounding box center [556, 308] width 500 height 47
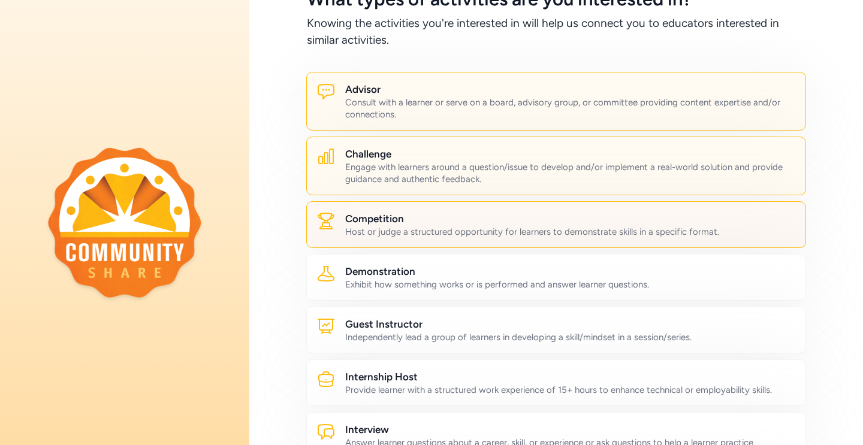
scroll to position [84, 0]
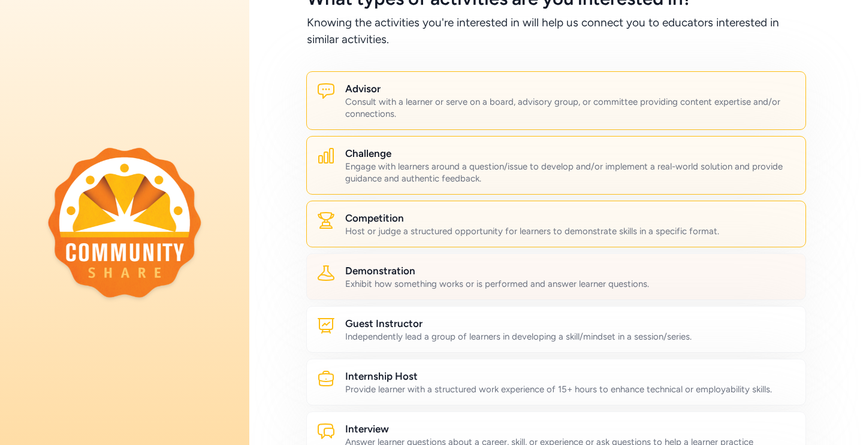
click at [466, 298] on div "Demonstration Exhibit how something works or is performed and answer learner qu…" at bounding box center [556, 277] width 500 height 47
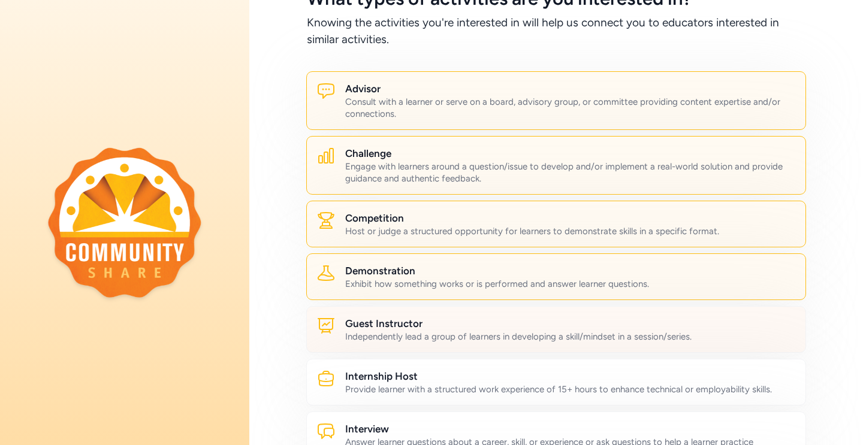
click at [466, 340] on div "Independently lead a group of learners in developing a skill/mindset in a sessi…" at bounding box center [570, 337] width 451 height 12
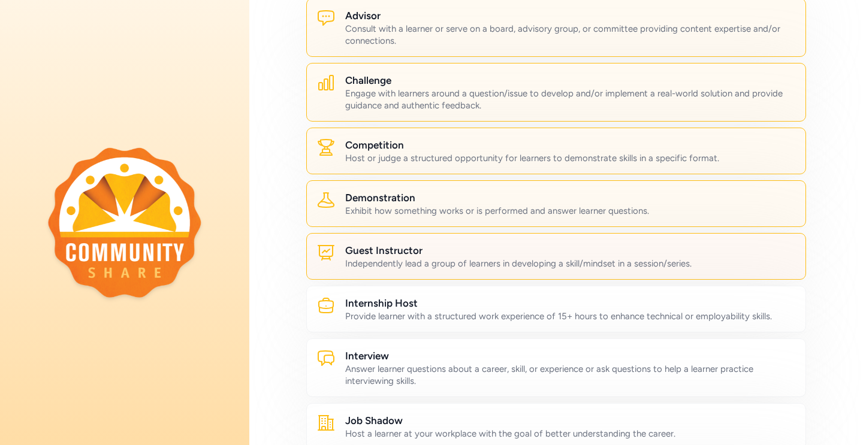
scroll to position [161, 0]
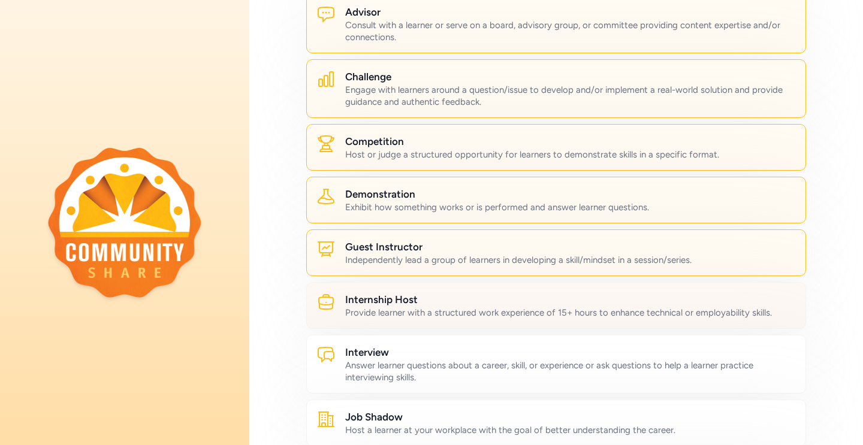
click at [477, 321] on div "Internship Host Provide learner with a structured work experience of 15+ hours …" at bounding box center [556, 305] width 500 height 47
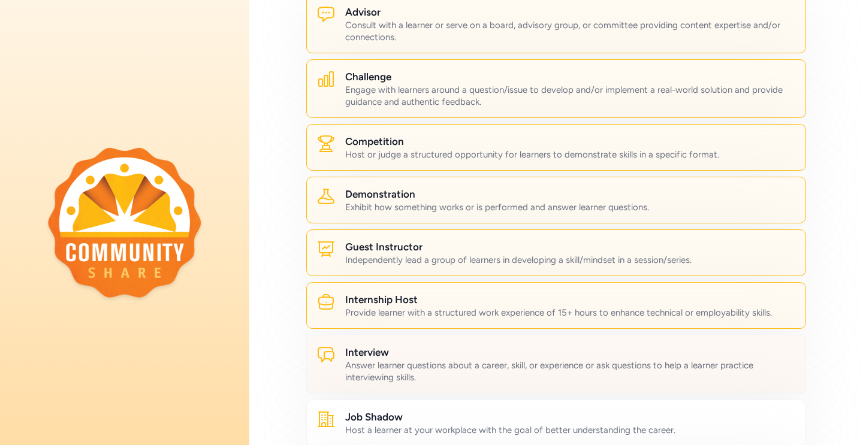
click at [460, 365] on div "Answer learner questions about a career, skill, or experience or ask questions …" at bounding box center [570, 372] width 451 height 24
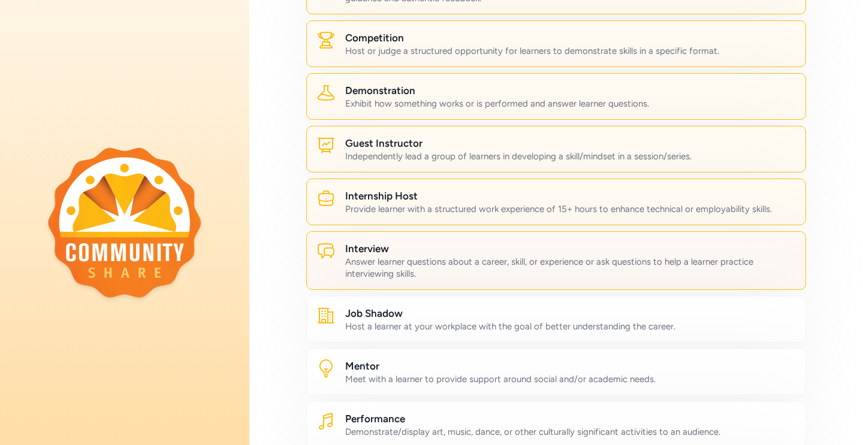
scroll to position [267, 0]
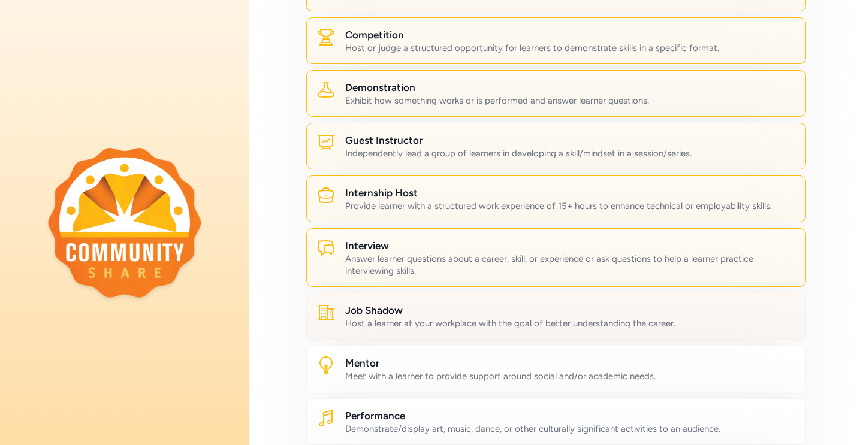
click at [506, 314] on h2 "Job Shadow" at bounding box center [570, 310] width 451 height 14
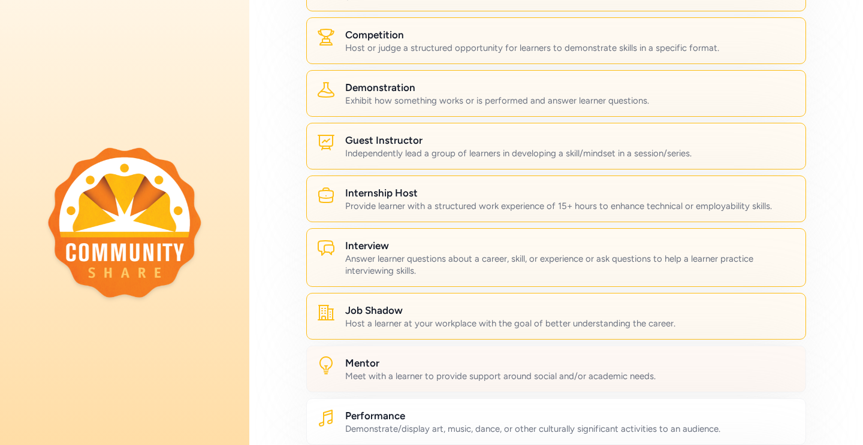
click at [464, 381] on div "Meet with a learner to provide support around social and/or academic needs." at bounding box center [570, 376] width 451 height 12
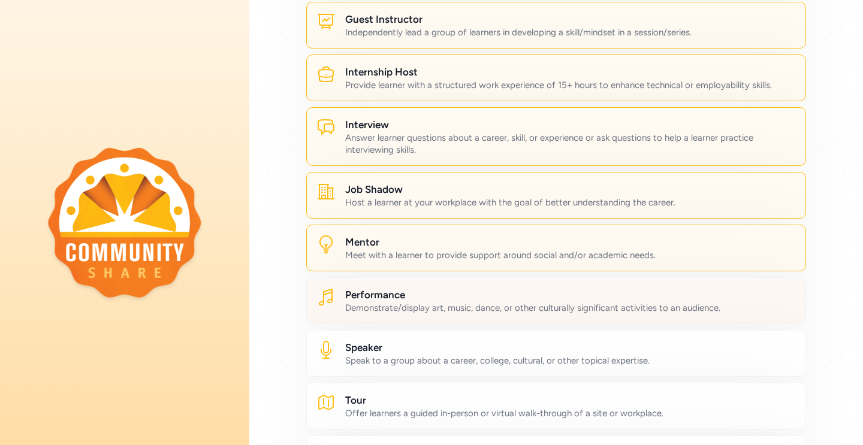
scroll to position [389, 0]
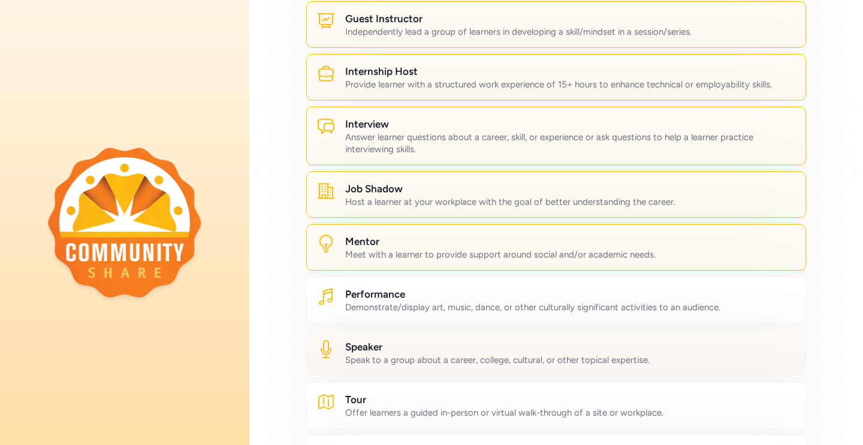
click at [468, 369] on div "Speaker Speak to a group about a career, college, cultural, or other topical ex…" at bounding box center [556, 353] width 500 height 47
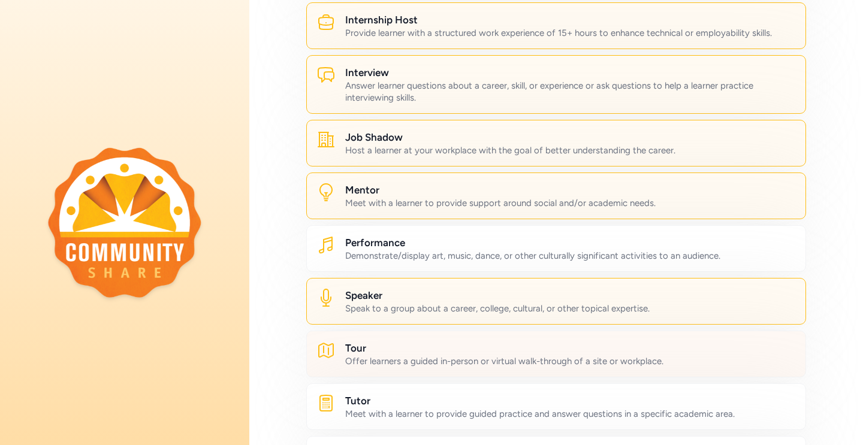
click at [477, 370] on div "Tour Offer learners a guided in-person or virtual walk-through of a site or wor…" at bounding box center [556, 354] width 500 height 47
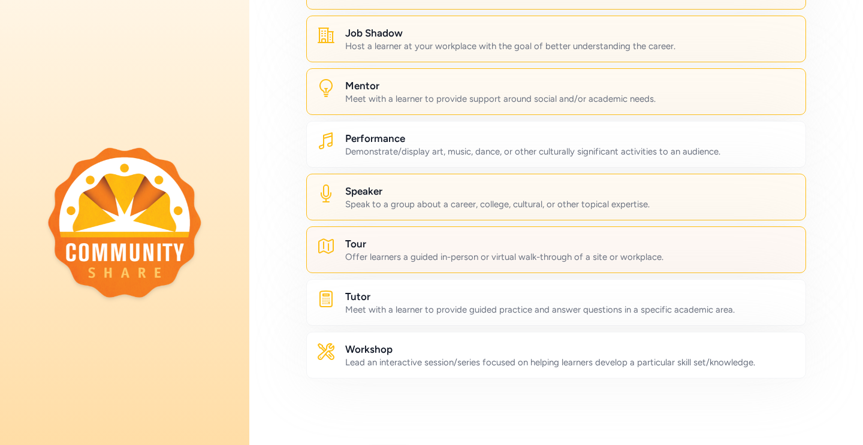
scroll to position [565, 0]
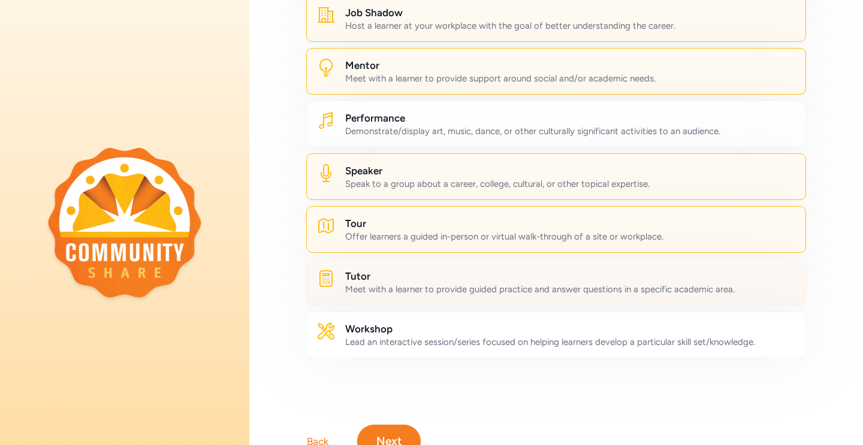
click at [529, 280] on h2 "Tutor" at bounding box center [570, 276] width 451 height 14
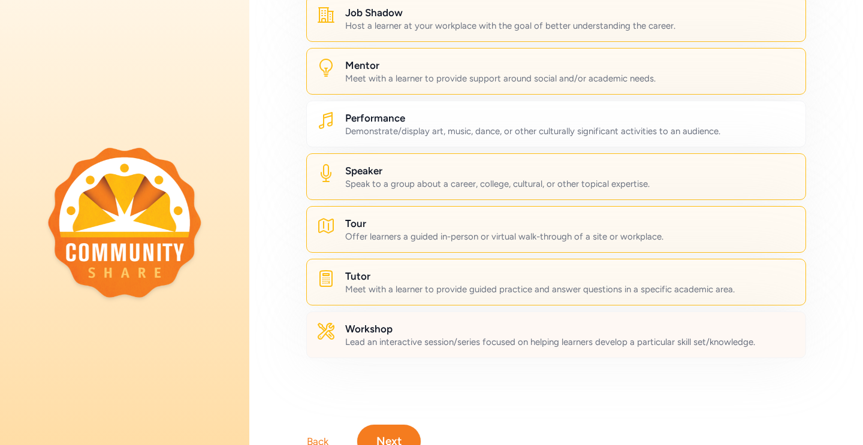
click at [505, 340] on div "Lead an interactive session/series focused on helping learners develop a partic…" at bounding box center [570, 342] width 451 height 12
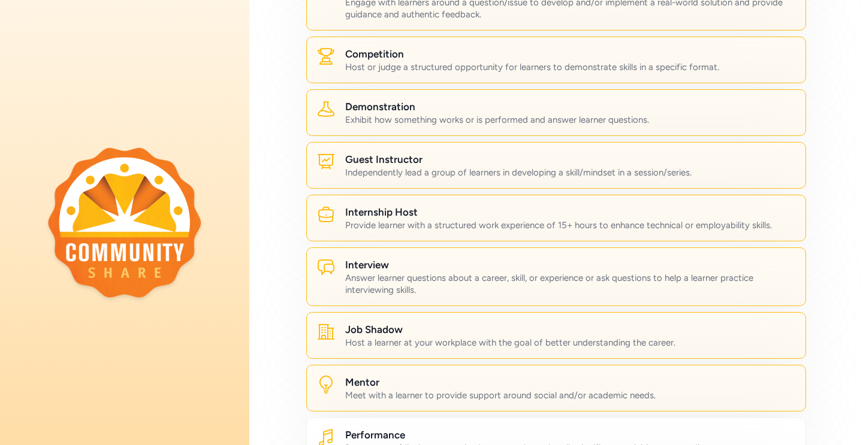
scroll to position [617, 0]
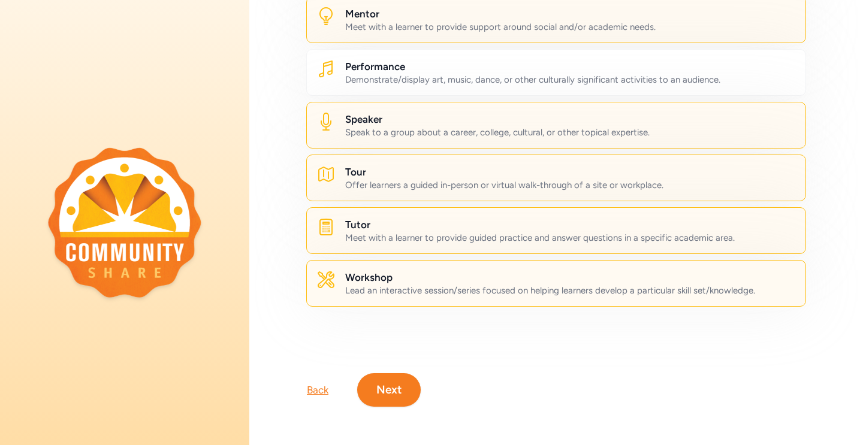
click at [409, 385] on button "Next" at bounding box center [389, 390] width 64 height 34
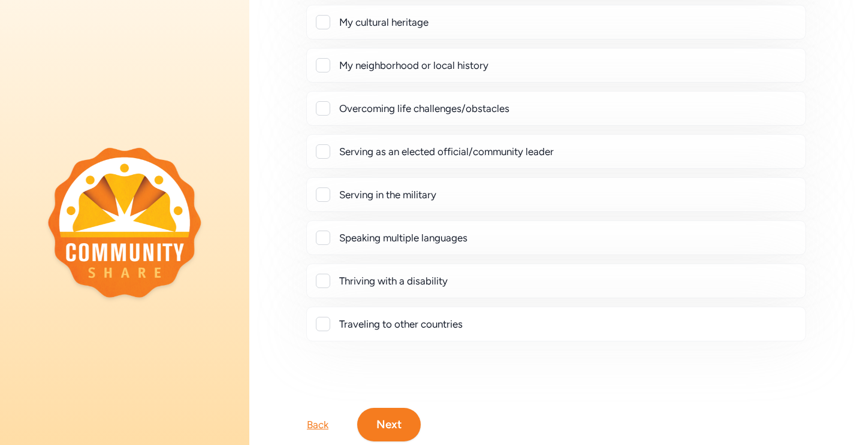
scroll to position [216, 0]
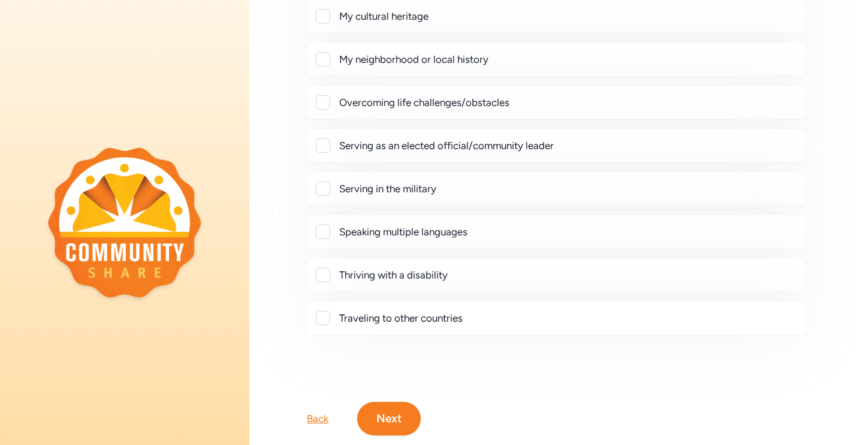
click at [388, 412] on button "Next" at bounding box center [389, 419] width 64 height 34
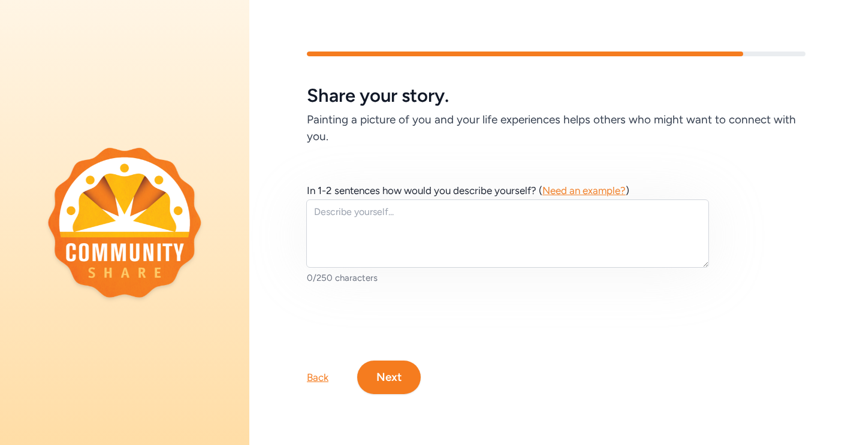
click at [583, 185] on span "Need an example?" at bounding box center [583, 191] width 83 height 12
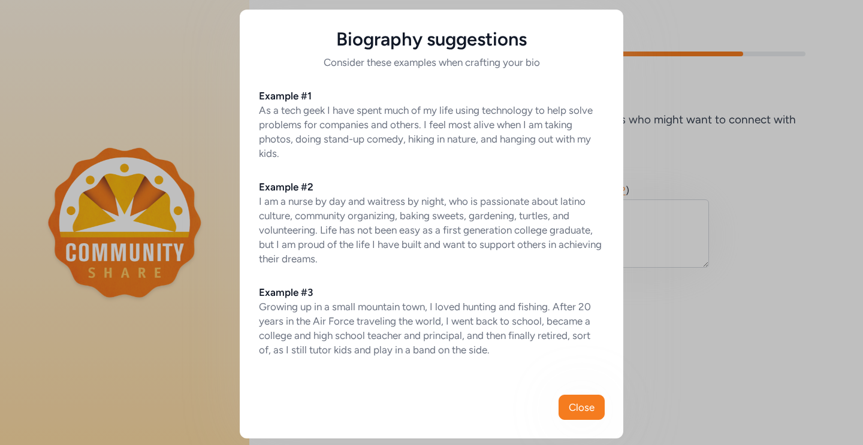
click at [661, 238] on div "Biography suggestions Consider these examples when crafting your bio Example #1…" at bounding box center [431, 224] width 863 height 448
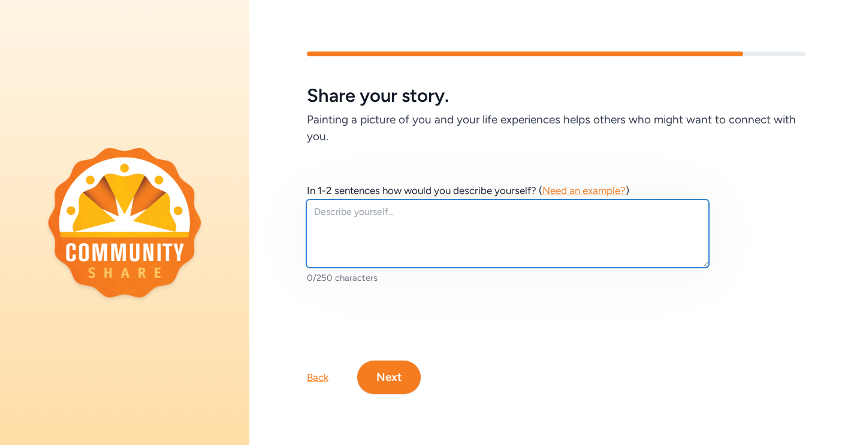
click at [572, 228] on textarea at bounding box center [507, 234] width 403 height 68
type textarea "A"
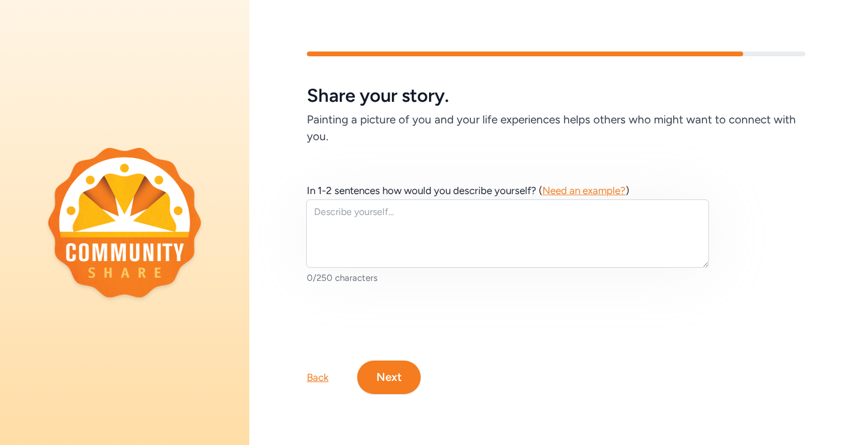
click at [387, 379] on button "Next" at bounding box center [389, 378] width 64 height 34
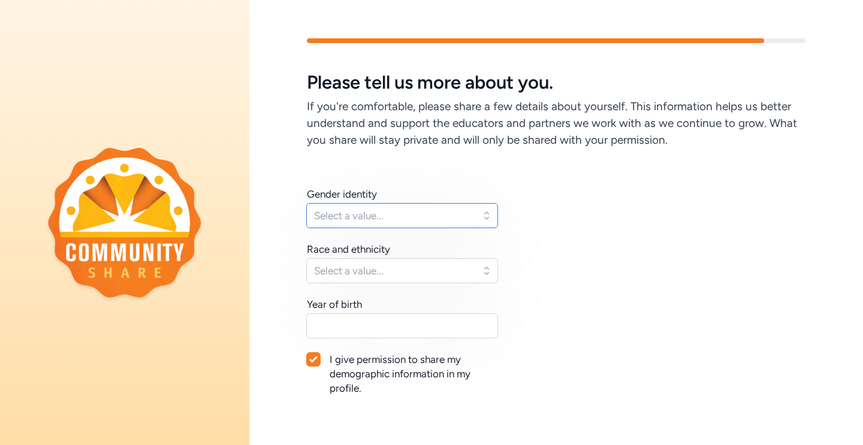
click at [421, 215] on span "Select a value..." at bounding box center [393, 216] width 159 height 14
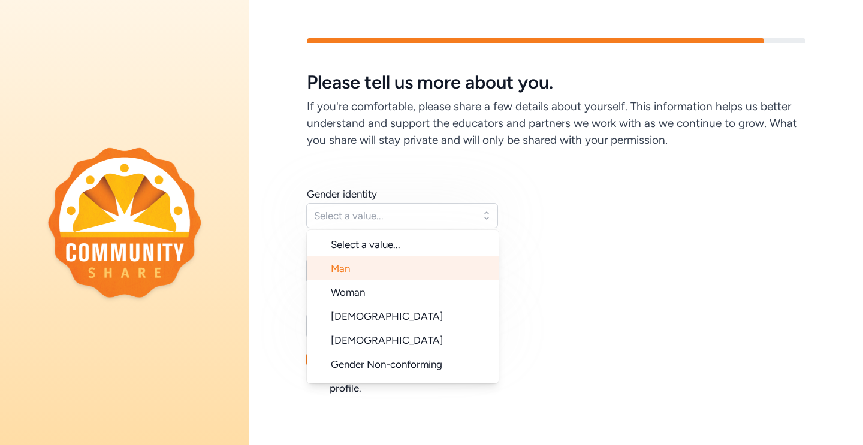
click at [393, 275] on li "Man" at bounding box center [403, 269] width 192 height 24
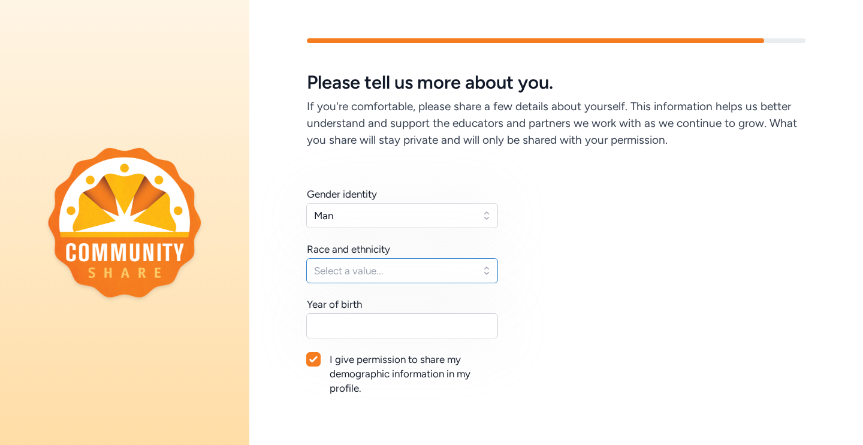
click at [393, 275] on span "Select a value..." at bounding box center [393, 271] width 159 height 14
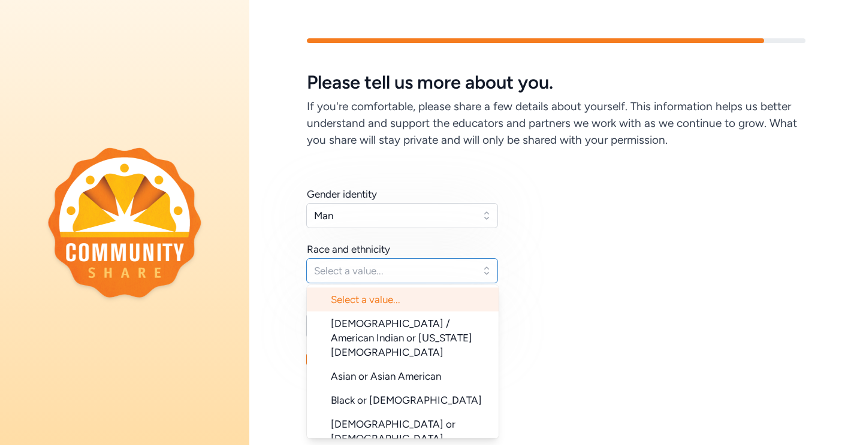
click at [393, 275] on span "Select a value..." at bounding box center [393, 271] width 159 height 14
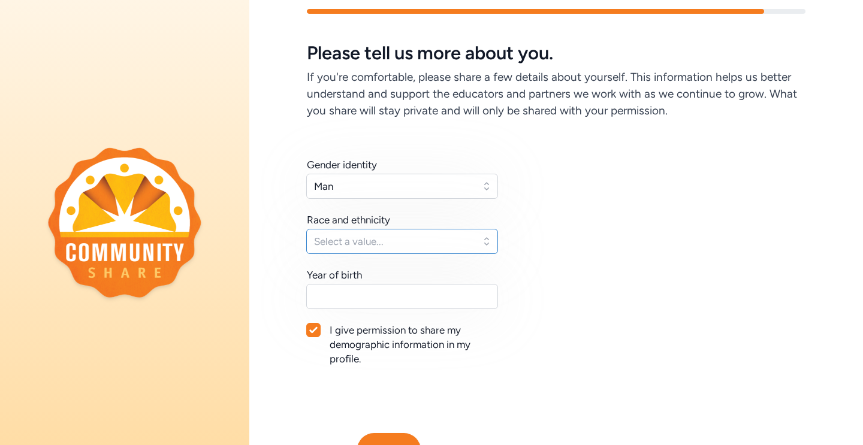
scroll to position [43, 0]
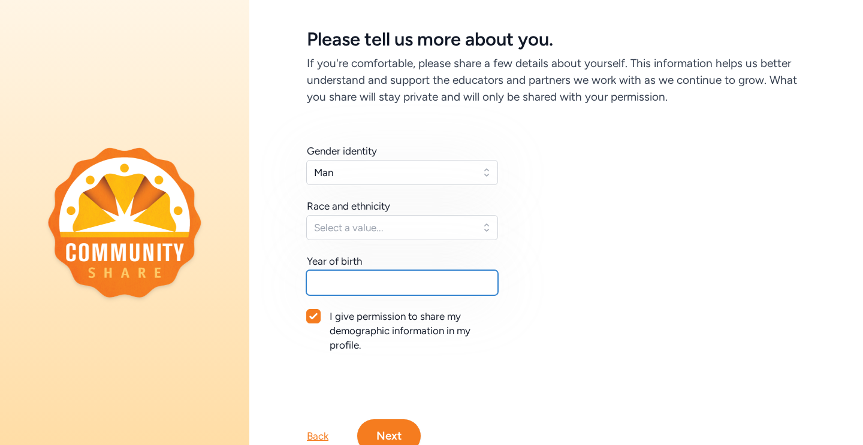
click at [451, 275] on input "text" at bounding box center [402, 282] width 192 height 25
type input "1990"
click at [314, 315] on icon at bounding box center [313, 316] width 8 height 7
checkbox input "false"
click at [378, 425] on button "Next" at bounding box center [389, 437] width 64 height 34
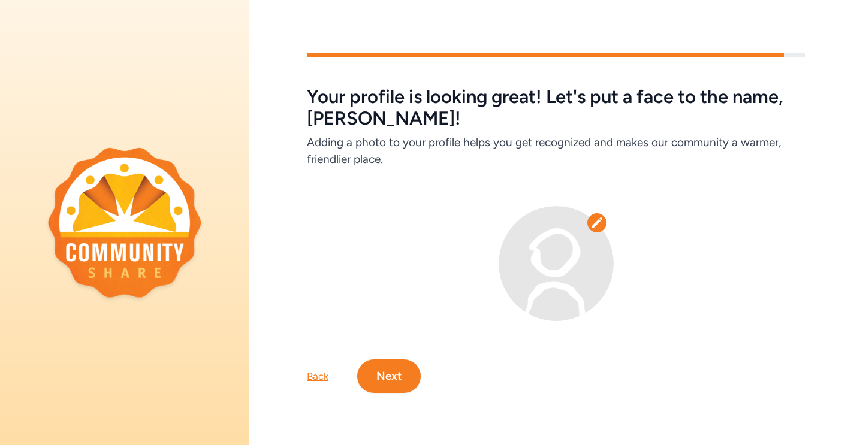
click at [411, 380] on button "Next" at bounding box center [389, 377] width 64 height 34
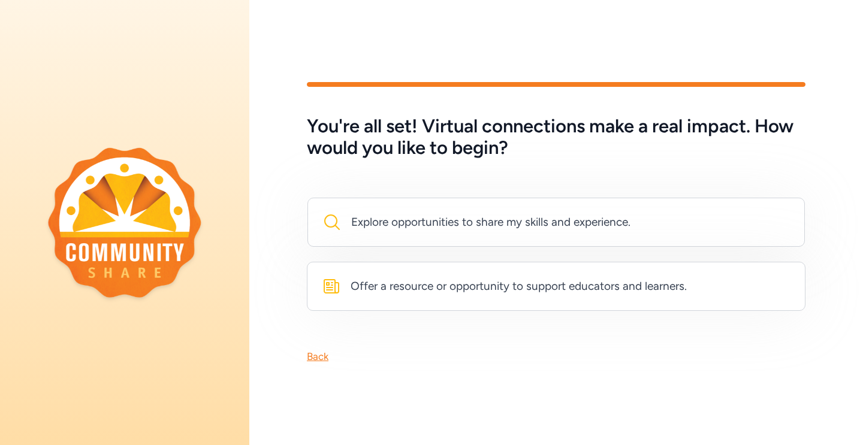
click at [321, 352] on div "Back" at bounding box center [318, 356] width 22 height 14
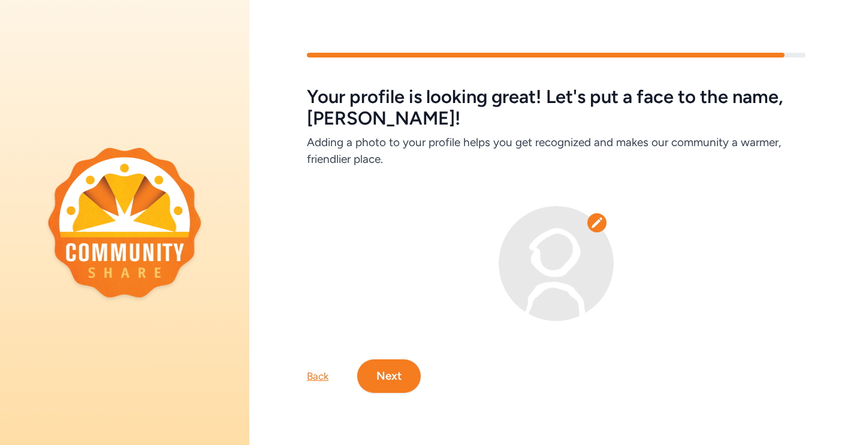
click at [566, 236] on img at bounding box center [556, 263] width 115 height 115
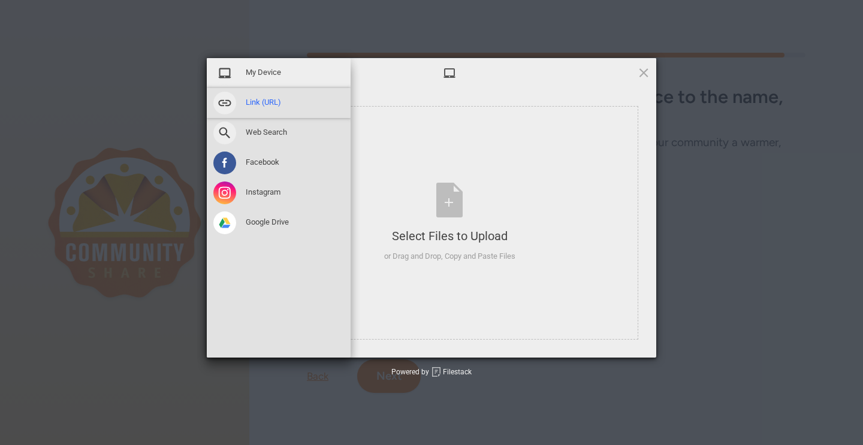
click at [228, 102] on span at bounding box center [224, 103] width 23 height 23
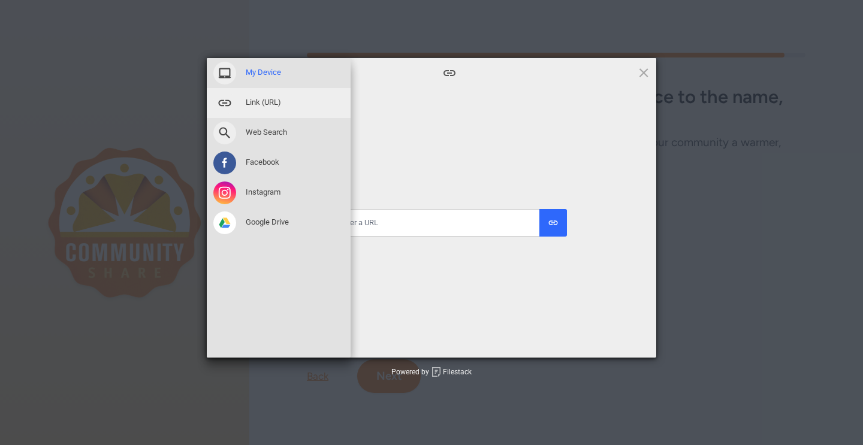
click at [227, 70] on span at bounding box center [224, 73] width 23 height 23
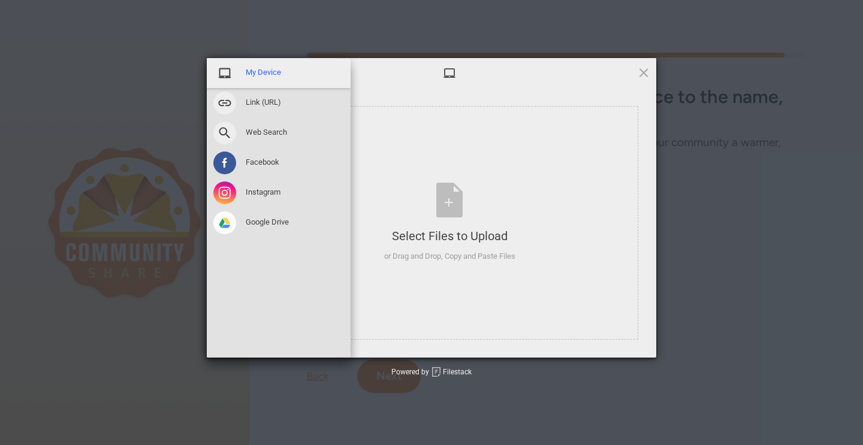
click at [227, 70] on span at bounding box center [224, 73] width 23 height 23
click at [248, 71] on span "My Device" at bounding box center [263, 72] width 35 height 11
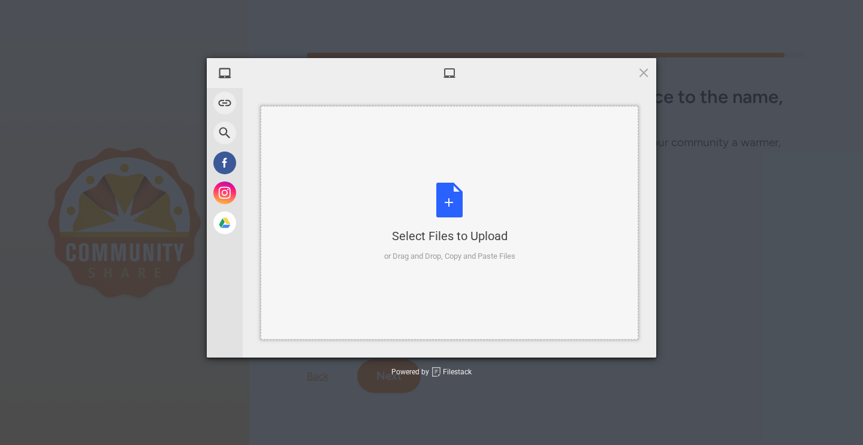
click at [459, 212] on div "Select Files to Upload or Drag and Drop, Copy and Paste Files" at bounding box center [449, 223] width 131 height 80
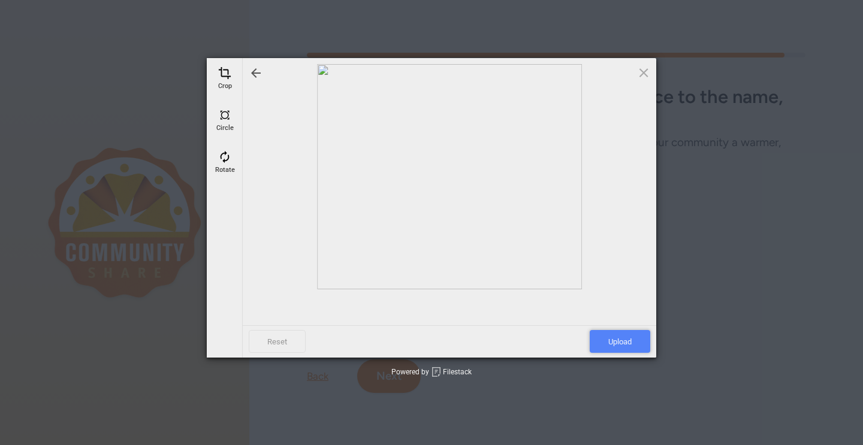
click at [616, 340] on span "Upload" at bounding box center [620, 341] width 61 height 23
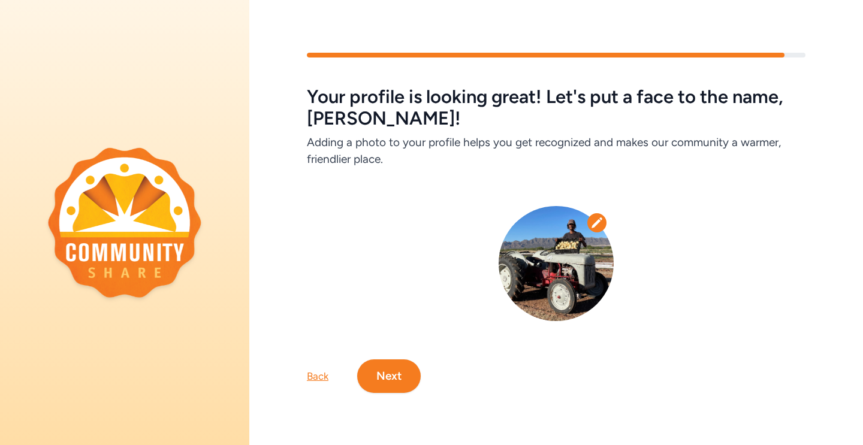
click at [396, 384] on button "Next" at bounding box center [389, 377] width 64 height 34
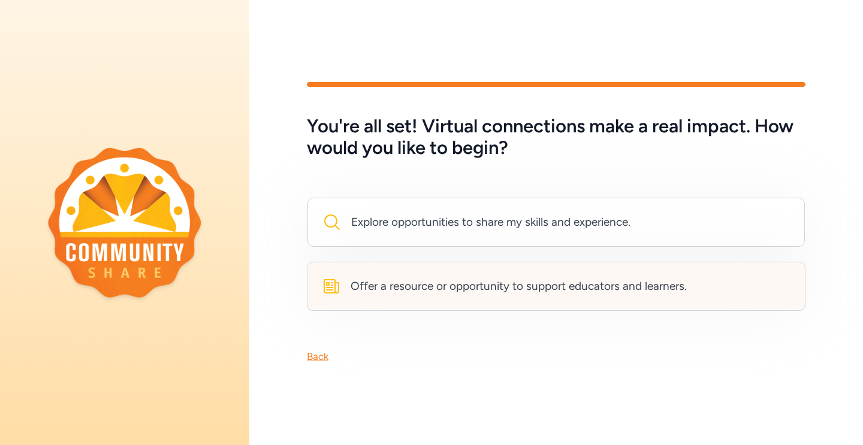
click at [435, 294] on div "Offer a resource or opportunity to support educators and learners." at bounding box center [519, 286] width 336 height 17
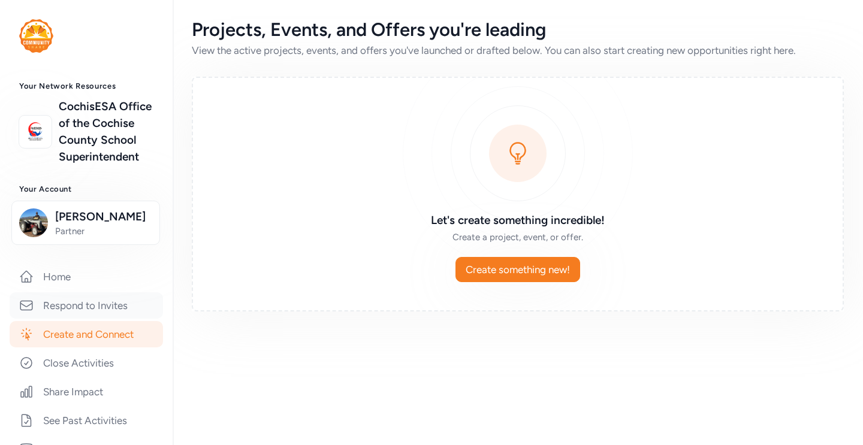
click at [125, 304] on link "Respond to Invites" at bounding box center [86, 305] width 153 height 26
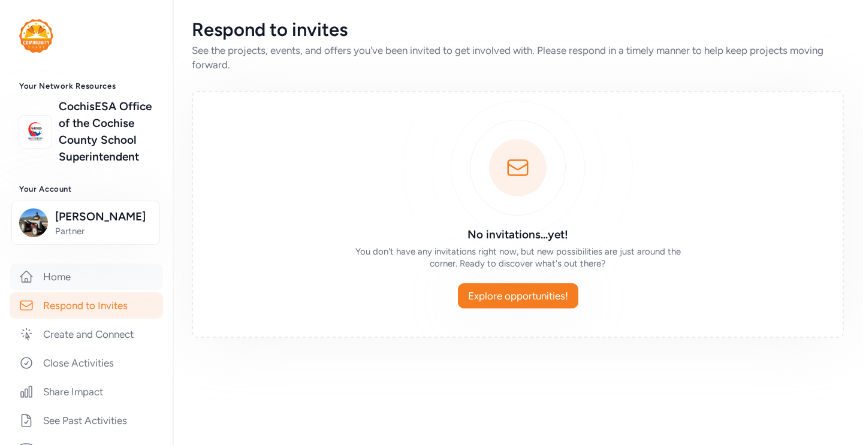
click at [130, 286] on link "Home" at bounding box center [86, 277] width 153 height 26
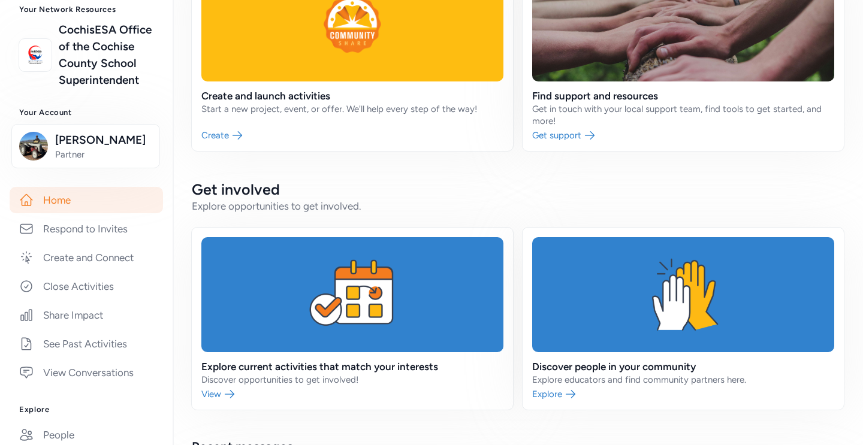
scroll to position [154, 0]
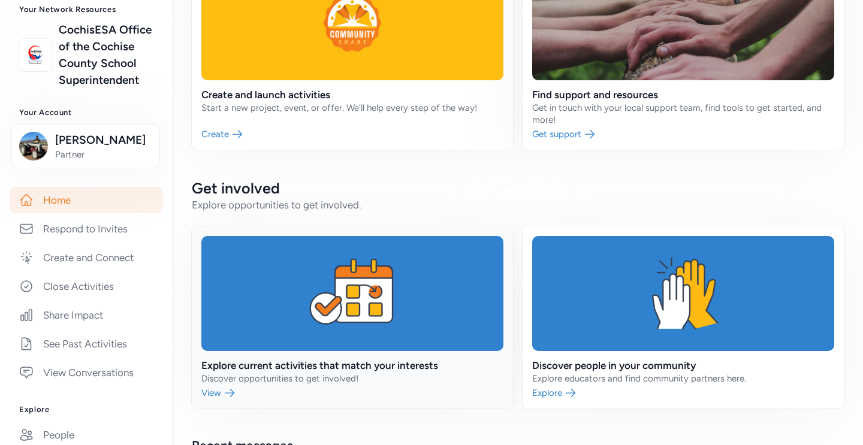
click at [254, 363] on link at bounding box center [352, 318] width 321 height 182
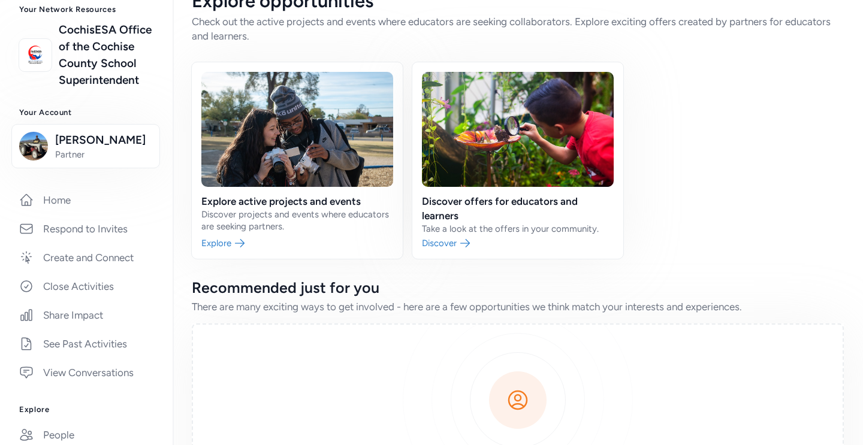
scroll to position [20, 0]
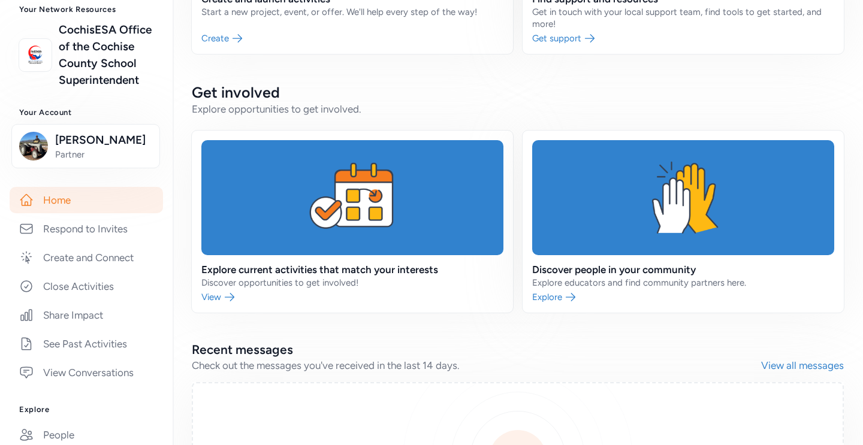
scroll to position [265, 0]
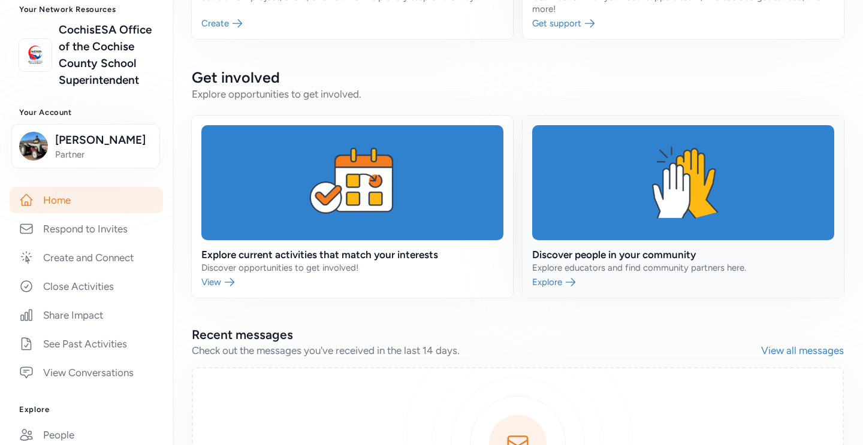
click at [614, 237] on link at bounding box center [683, 207] width 321 height 182
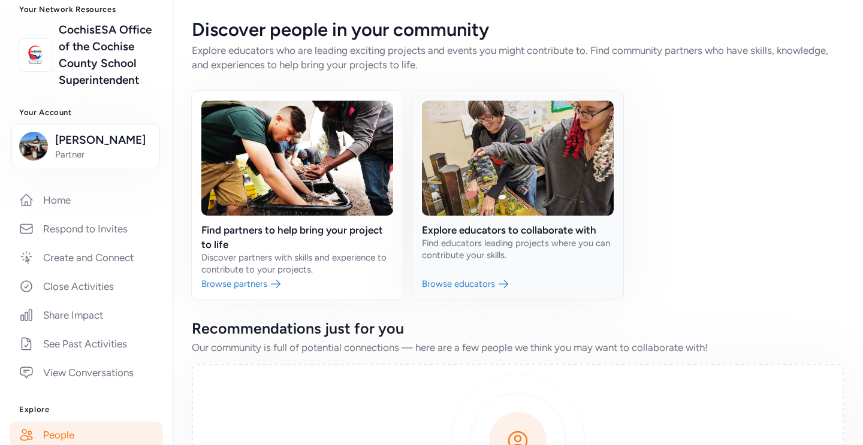
click at [560, 230] on link at bounding box center [517, 195] width 211 height 209
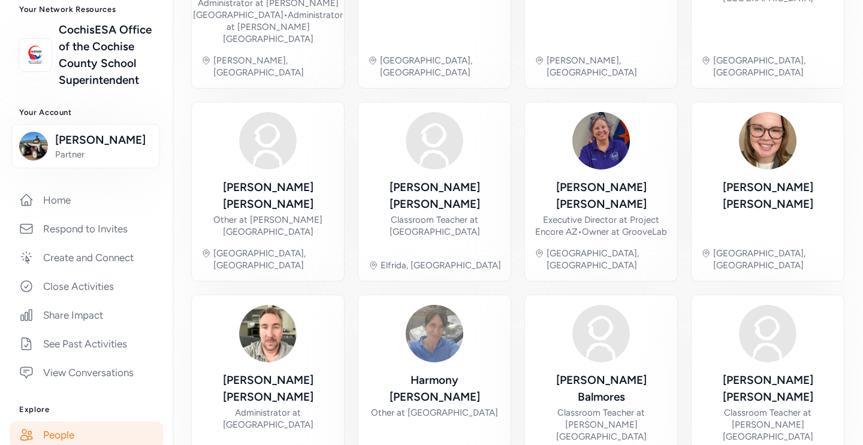
scroll to position [402, 0]
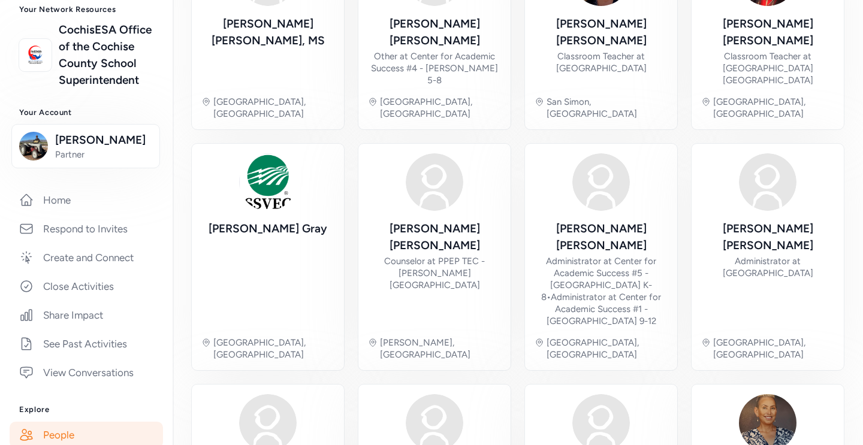
scroll to position [438, 0]
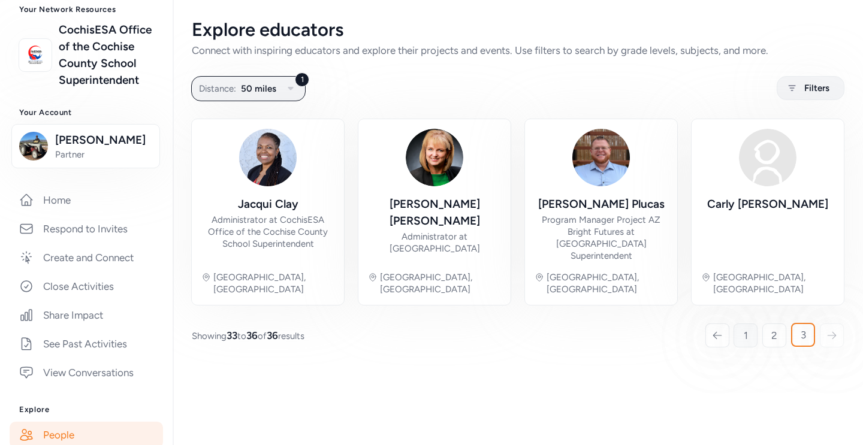
click at [746, 328] on span "1" at bounding box center [746, 335] width 4 height 14
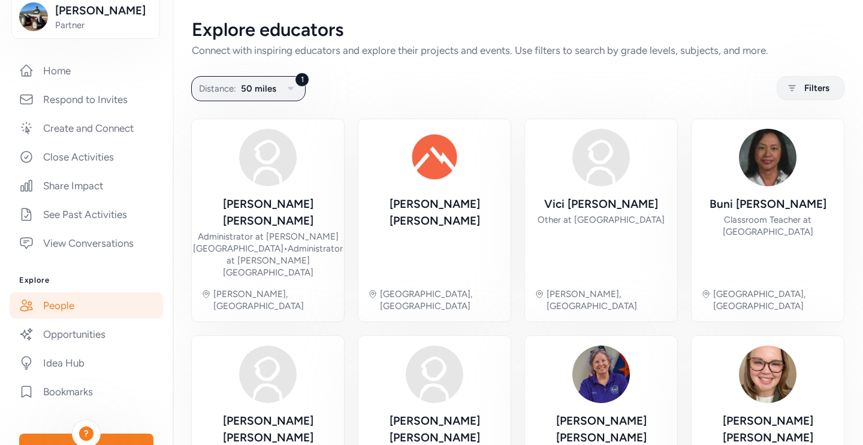
scroll to position [207, 0]
click at [93, 303] on link "People" at bounding box center [86, 304] width 153 height 26
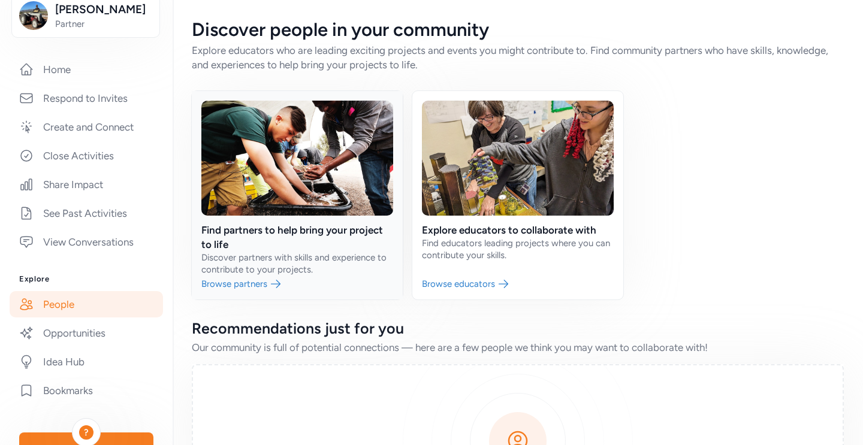
click at [338, 227] on link at bounding box center [297, 195] width 211 height 209
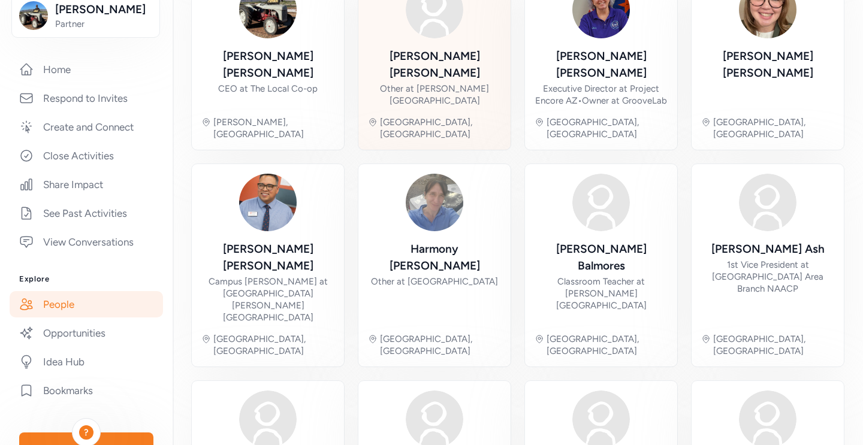
scroll to position [416, 0]
